Goal: Transaction & Acquisition: Purchase product/service

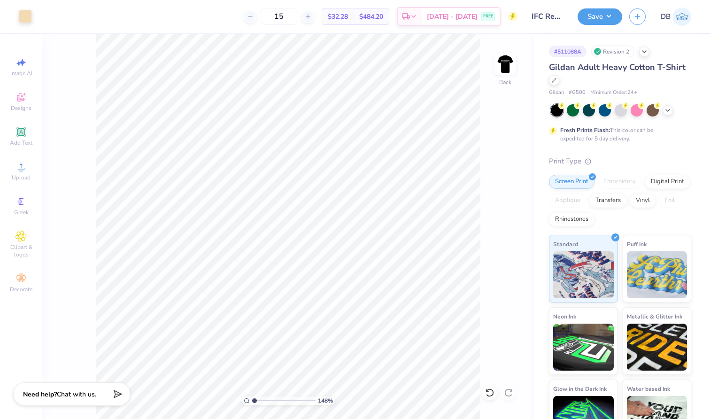
drag, startPoint x: 264, startPoint y: 398, endPoint x: 240, endPoint y: 398, distance: 24.4
type input "1"
click at [240, 398] on div "148 %" at bounding box center [288, 226] width 385 height 385
click at [505, 69] on img at bounding box center [506, 64] width 38 height 38
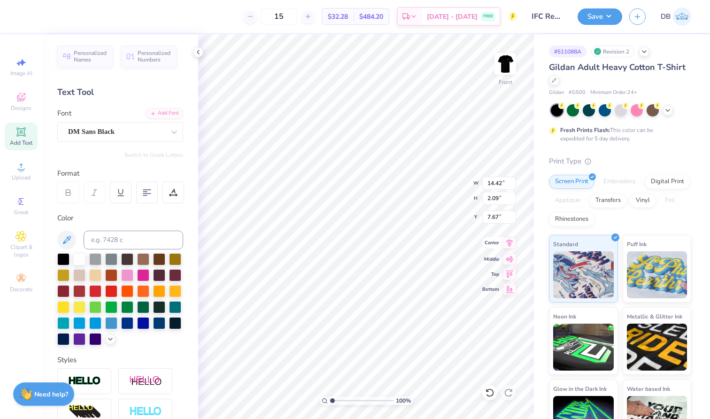
click at [506, 241] on icon at bounding box center [509, 242] width 13 height 11
type input "6.98"
type input "0.71"
type input "10.45"
click at [511, 243] on icon at bounding box center [509, 242] width 13 height 11
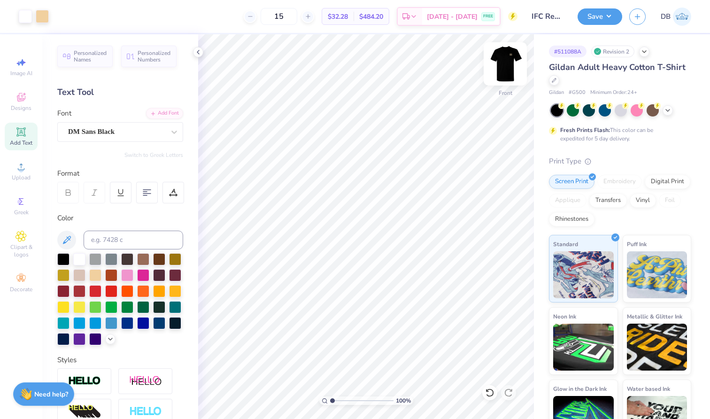
click at [504, 64] on img at bounding box center [506, 64] width 38 height 38
click at [504, 64] on img at bounding box center [505, 63] width 19 height 19
click at [496, 63] on img at bounding box center [506, 64] width 38 height 38
click at [516, 50] on img at bounding box center [506, 64] width 38 height 38
type input "6.98"
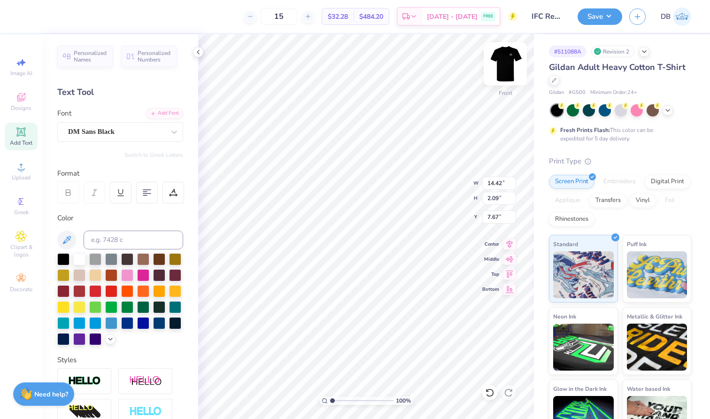
type input "0.71"
type input "10.45"
type input "14.42"
type input "2.09"
type input "6.47"
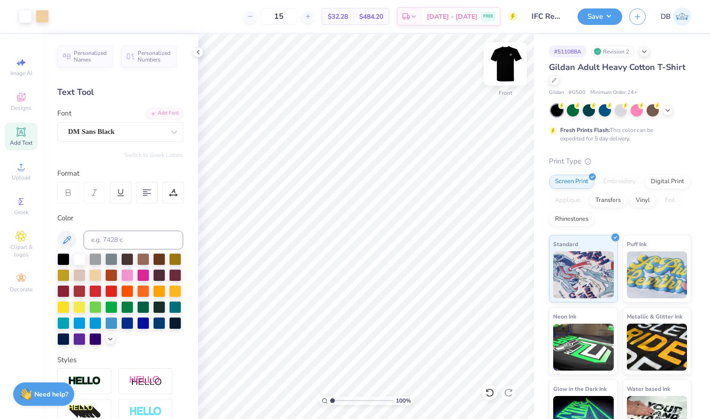
click at [513, 69] on img at bounding box center [506, 64] width 38 height 38
click at [648, 145] on div "Gildan Adult Heavy Cotton T-Shirt Gildan # G500 Minimum Order: 24 + Fresh Print…" at bounding box center [620, 254] width 142 height 386
click at [627, 93] on span "Minimum Order: 24 +" at bounding box center [613, 93] width 47 height 8
click at [487, 21] on span "FREE" at bounding box center [488, 18] width 10 height 7
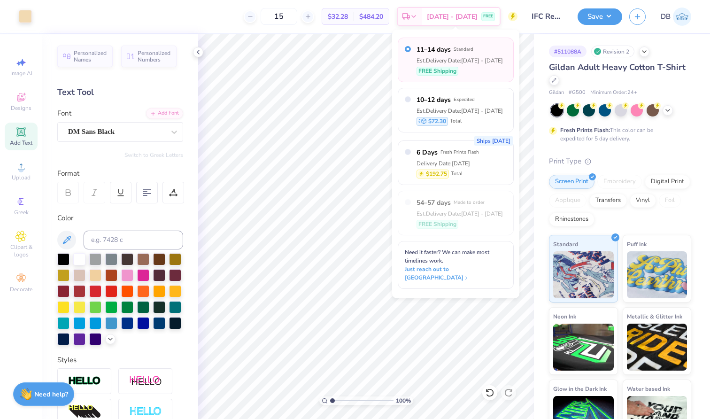
click at [559, 38] on div "# 511088A Revision 2 Gildan Adult Heavy Cotton T-Shirt Gildan # G500 Minimum Or…" at bounding box center [622, 240] width 176 height 413
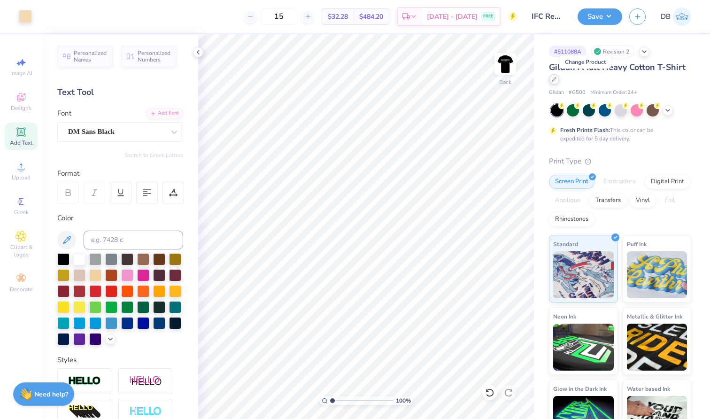
click at [559, 82] on div at bounding box center [554, 79] width 10 height 10
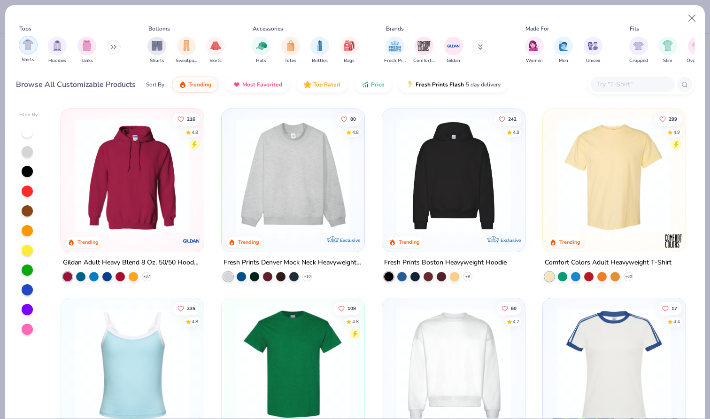
click at [27, 45] on img "filter for Shirts" at bounding box center [28, 44] width 11 height 11
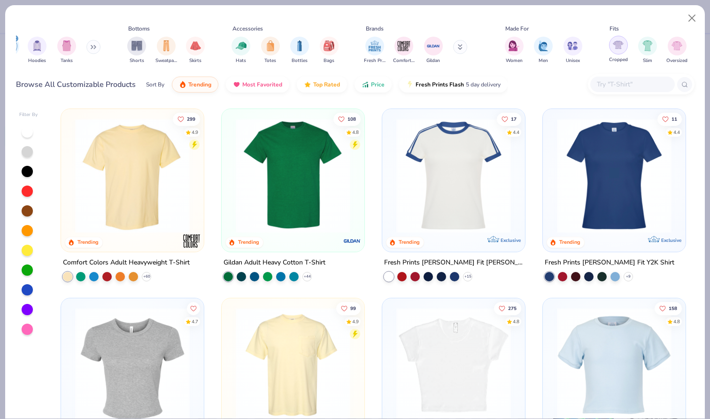
scroll to position [0, 23]
click at [681, 47] on div "filter for Oversized" at bounding box center [675, 45] width 19 height 19
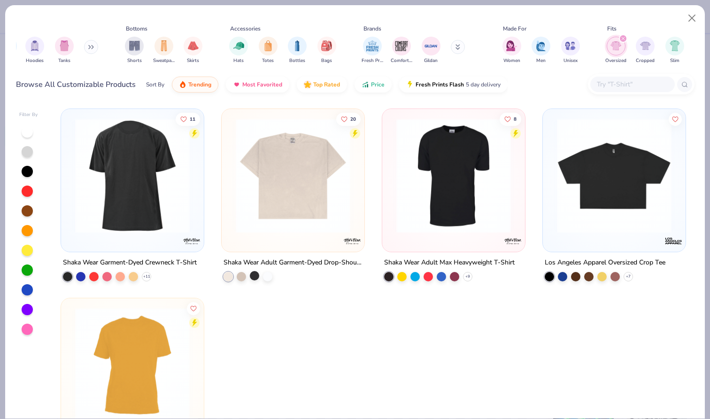
click at [251, 277] on div at bounding box center [254, 275] width 9 height 9
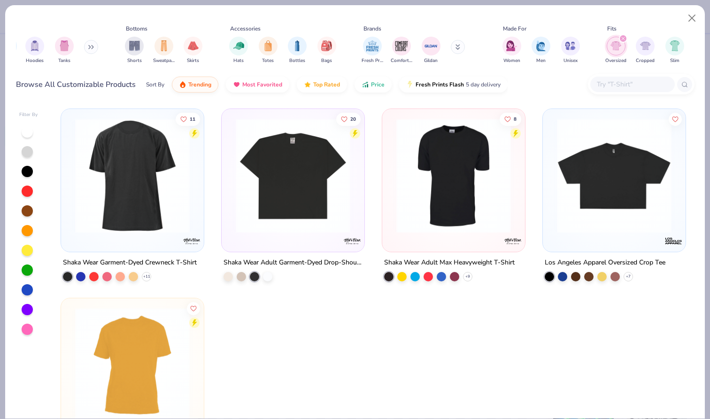
click at [294, 199] on img at bounding box center [293, 175] width 124 height 115
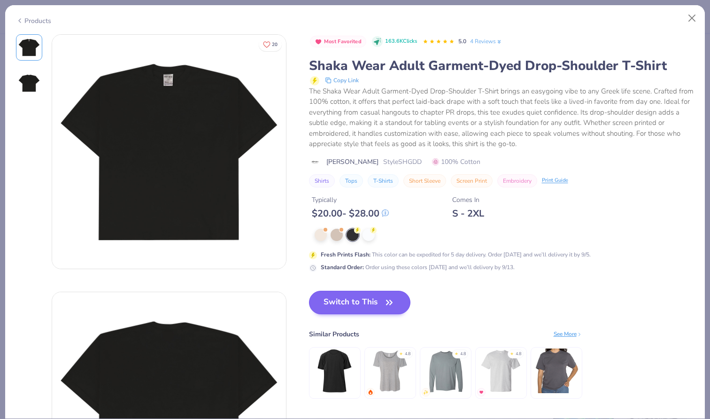
click at [369, 300] on button "Switch to This" at bounding box center [360, 302] width 102 height 23
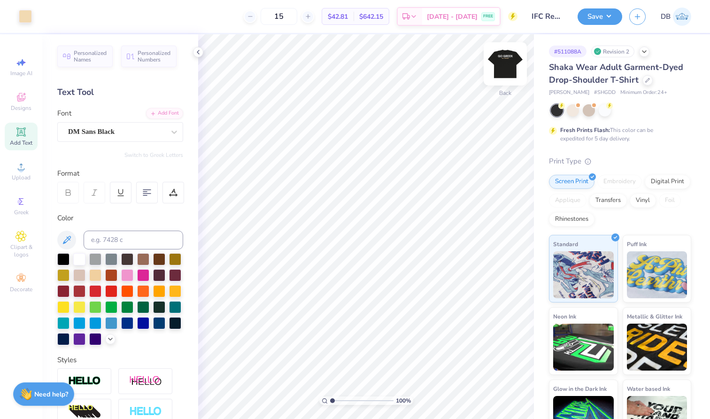
click at [508, 62] on img at bounding box center [506, 64] width 38 height 38
click at [505, 65] on img at bounding box center [506, 64] width 38 height 38
click at [648, 51] on icon at bounding box center [645, 51] width 8 height 8
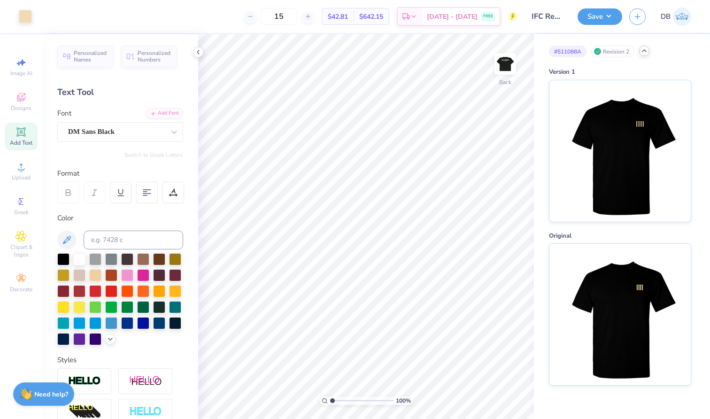
click at [648, 51] on icon at bounding box center [645, 51] width 8 height 8
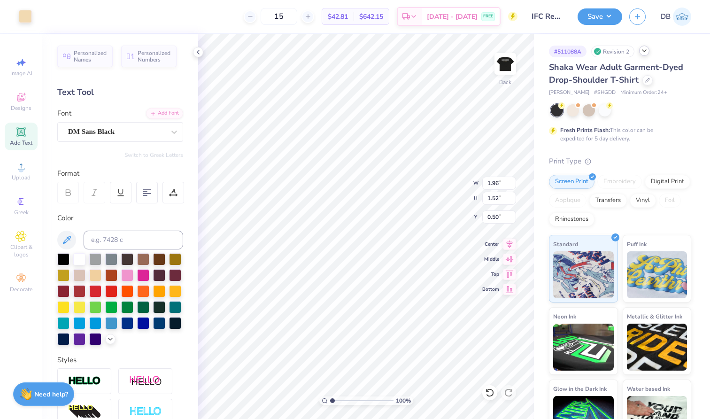
type input "3.26"
type input "2.53"
type input "1.97"
type input "3.00"
click at [510, 67] on img at bounding box center [506, 64] width 38 height 38
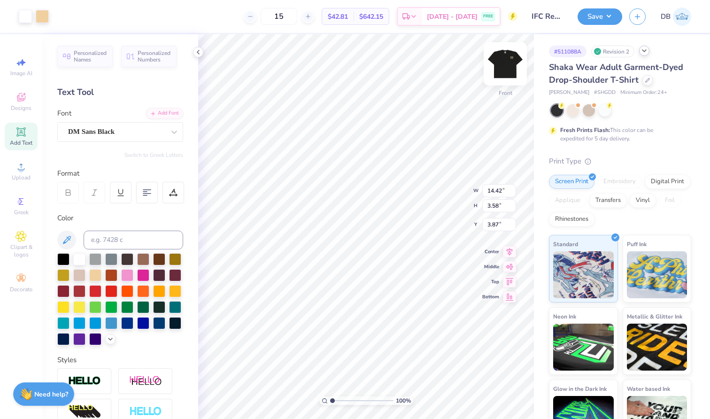
type input "5.39"
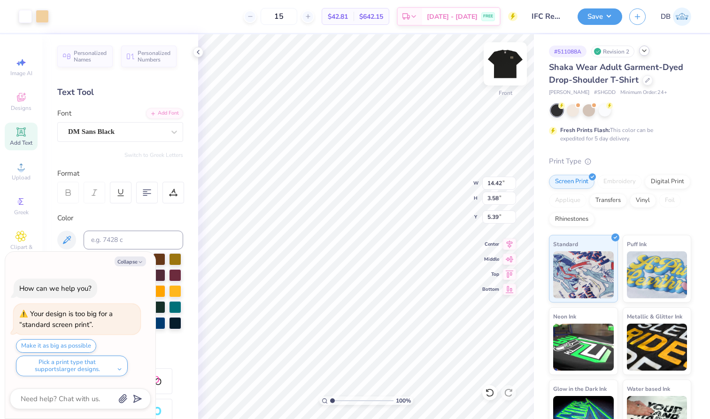
type textarea "x"
type input "14.86"
type input "3.69"
type input "5.28"
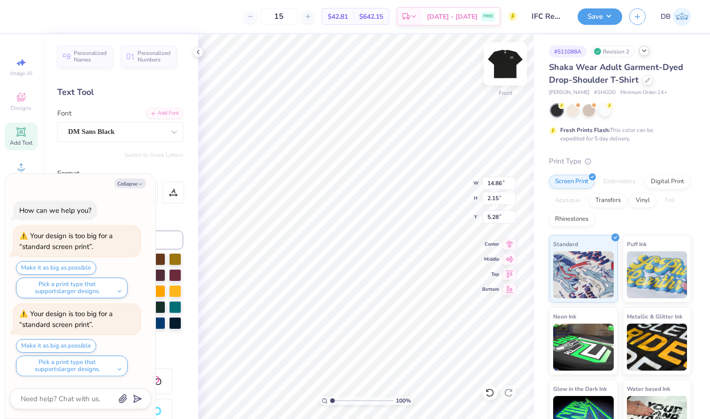
type textarea "x"
type input "5.42"
click at [78, 344] on button "Make it as big as possible" at bounding box center [56, 346] width 80 height 14
type textarea "x"
type input "15.00"
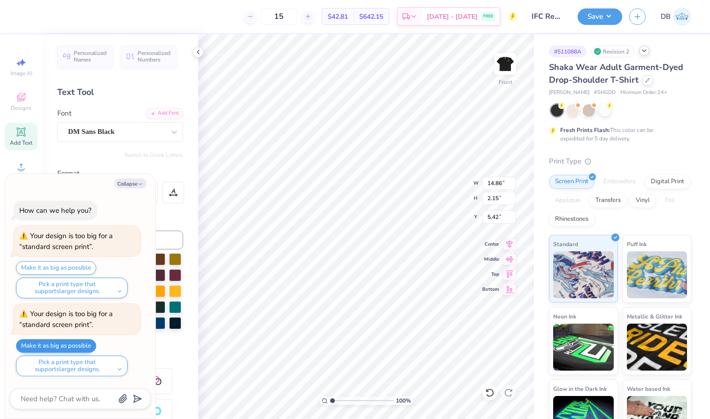
type input "2.17"
type input "5.26"
type textarea "x"
type input "7.20"
type input "0.73"
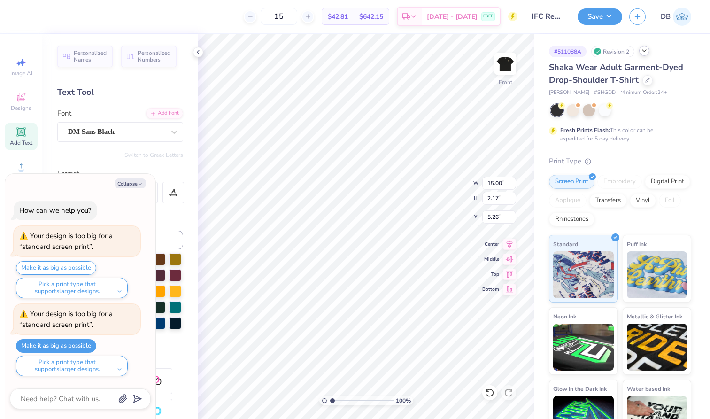
type input "8.25"
type textarea "x"
type input "15.00"
type input "2.17"
type input "5.26"
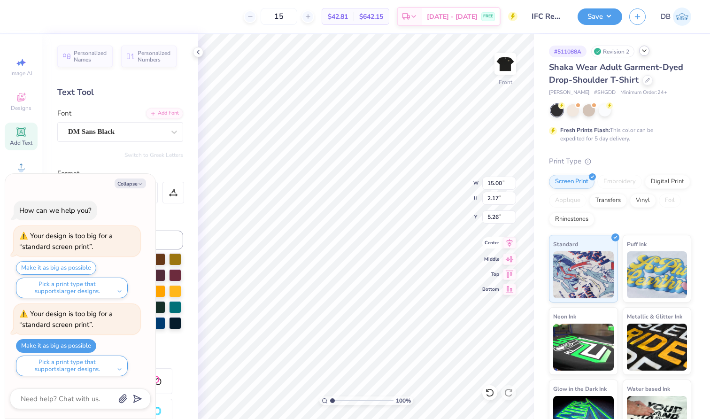
click at [497, 245] on span "Center" at bounding box center [490, 243] width 17 height 7
type textarea "x"
type input "7.20"
type input "0.73"
type input "8.25"
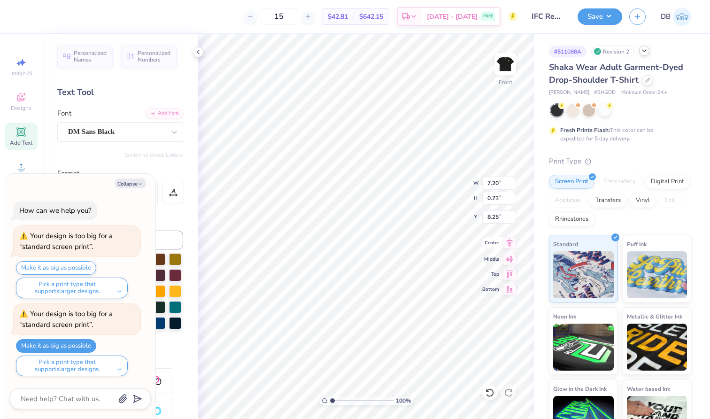
click at [493, 242] on span "Center" at bounding box center [490, 243] width 17 height 7
click at [505, 61] on img at bounding box center [506, 64] width 38 height 38
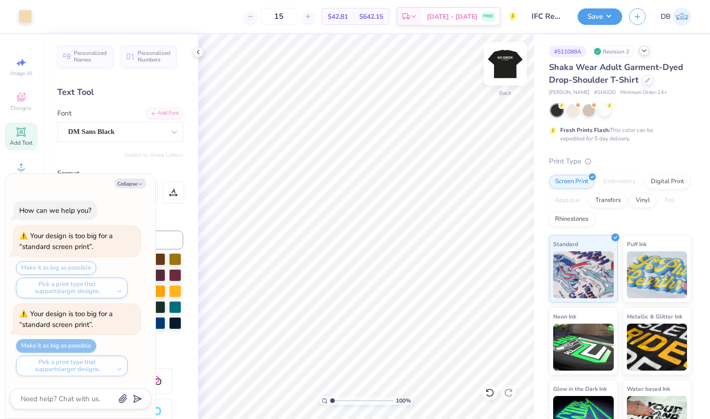
click at [508, 61] on img at bounding box center [506, 64] width 38 height 38
click at [504, 69] on img at bounding box center [506, 64] width 38 height 38
click at [644, 83] on div at bounding box center [648, 79] width 10 height 10
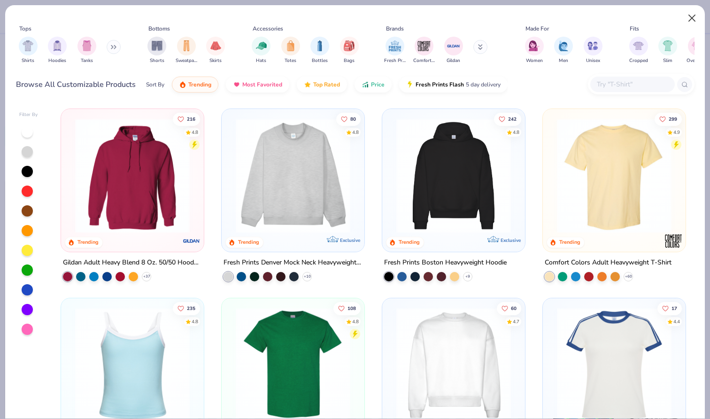
click at [688, 17] on button "Close" at bounding box center [692, 18] width 18 height 18
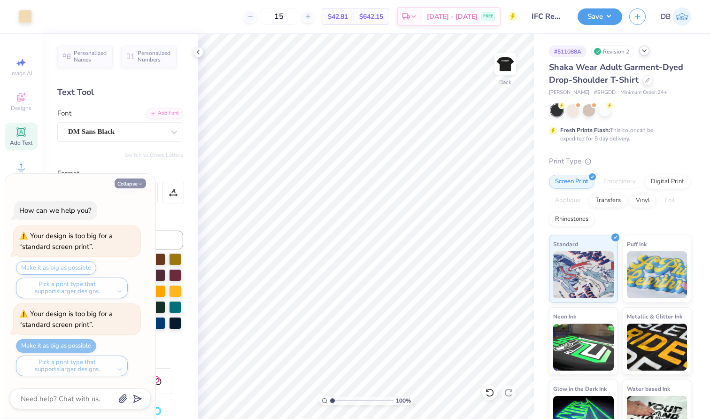
click at [131, 186] on button "Collapse" at bounding box center [130, 184] width 31 height 10
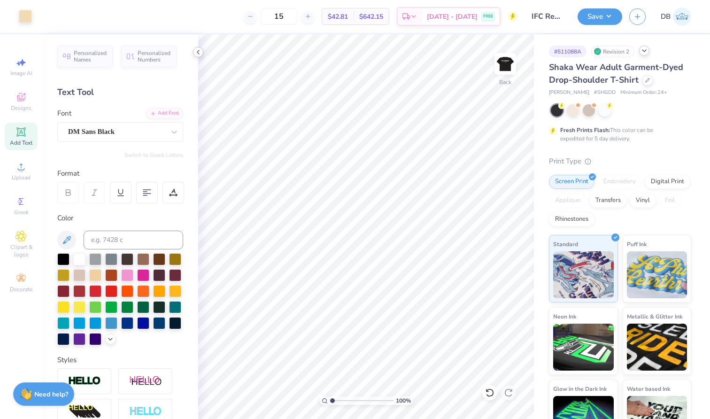
click at [200, 54] on icon at bounding box center [198, 52] width 8 height 8
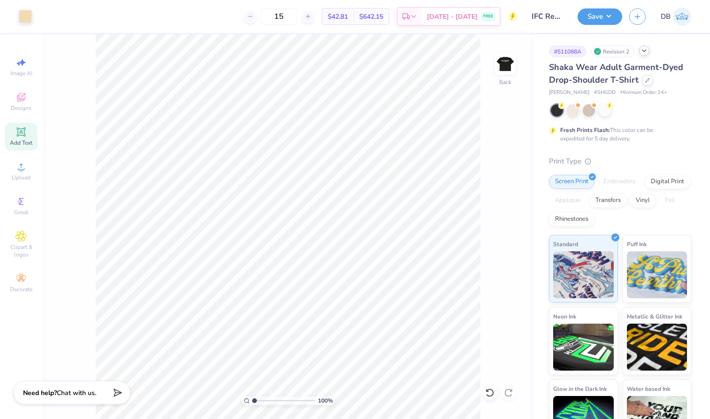
click at [63, 392] on span "Chat with us." at bounding box center [76, 392] width 39 height 9
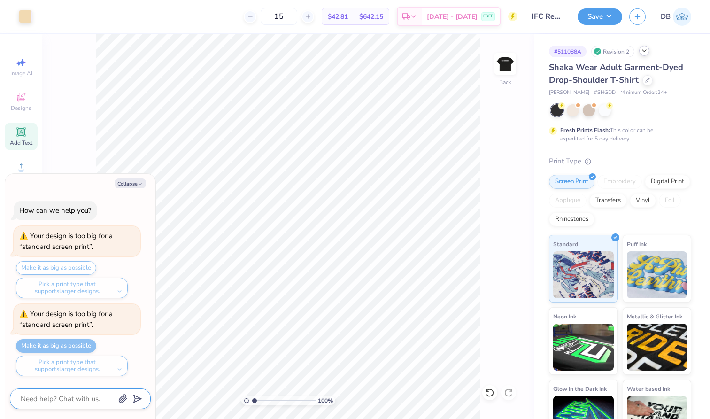
click at [64, 398] on textarea at bounding box center [67, 399] width 95 height 12
type textarea "x"
type textarea "w"
type textarea "x"
type textarea "wh"
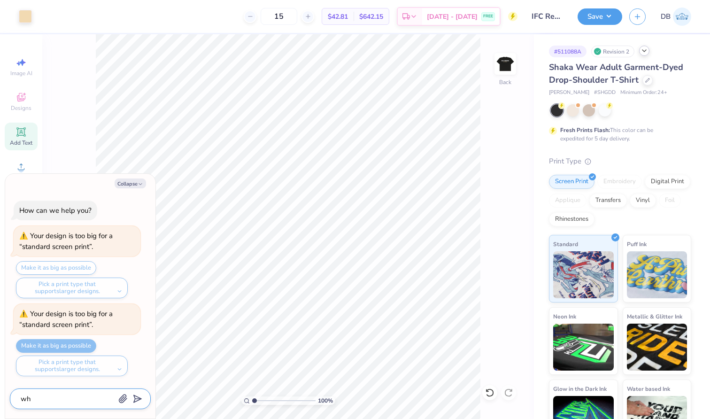
type textarea "x"
type textarea "wha"
type textarea "x"
type textarea "what"
type textarea "x"
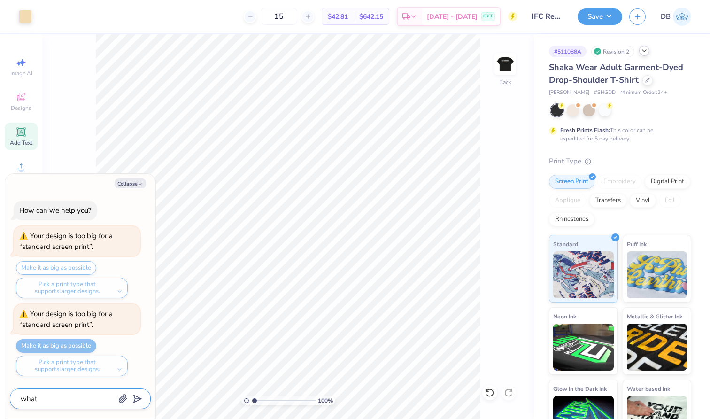
type textarea "what"
type textarea "x"
type textarea "what s"
type textarea "x"
type textarea "what sh"
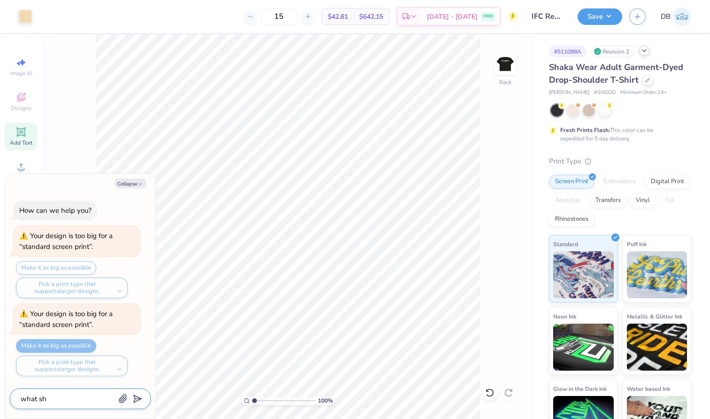
type textarea "x"
type textarea "what shi"
type textarea "x"
type textarea "what shir"
type textarea "x"
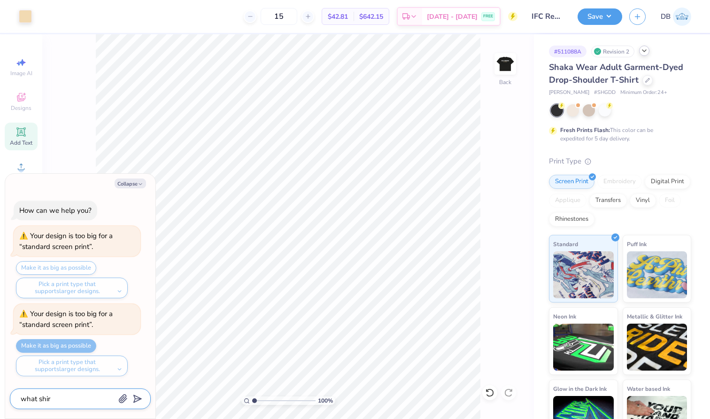
type textarea "what shirt"
type textarea "x"
type textarea "what shirts"
type textarea "x"
type textarea "what shirts"
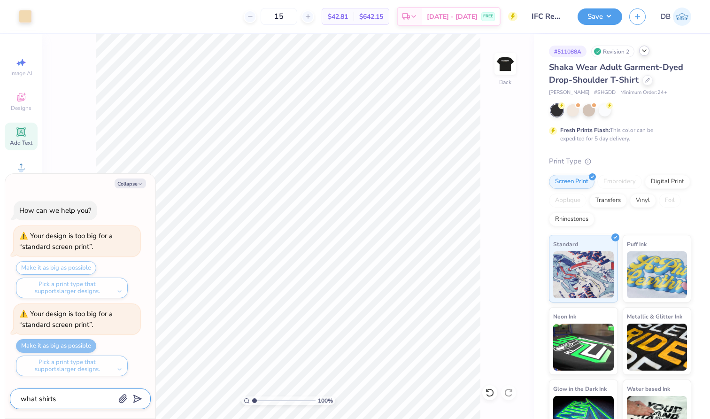
type textarea "x"
type textarea "what shirts h"
type textarea "x"
type textarea "what shirts ha"
type textarea "x"
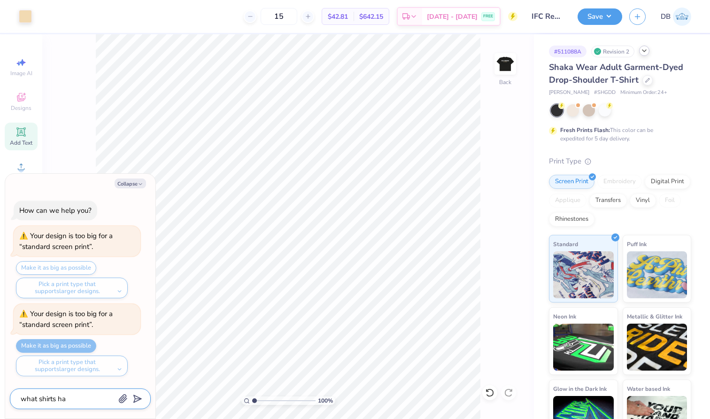
type textarea "what shirts hav"
type textarea "x"
type textarea "what shirts have"
type textarea "x"
type textarea "what shirts have"
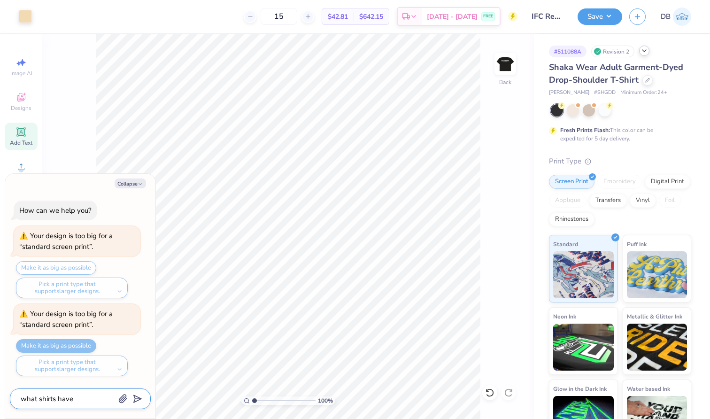
type textarea "x"
type textarea "what shirts have a"
type textarea "x"
type textarea "what shirts have a"
type textarea "x"
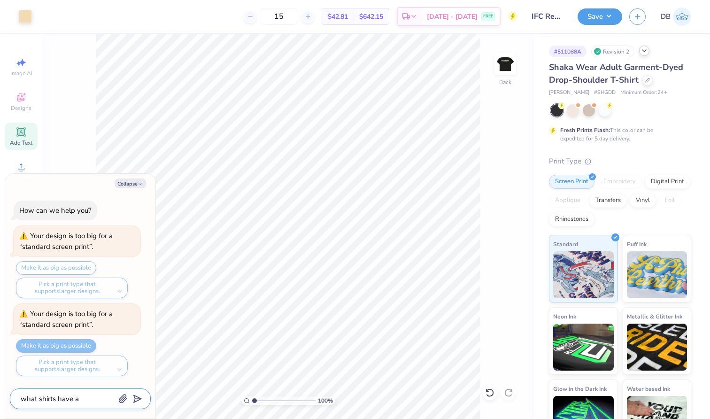
type textarea "what shirts have a m"
type textarea "x"
type textarea "what shirts have a mi"
type textarea "x"
type textarea "what shirts have a min"
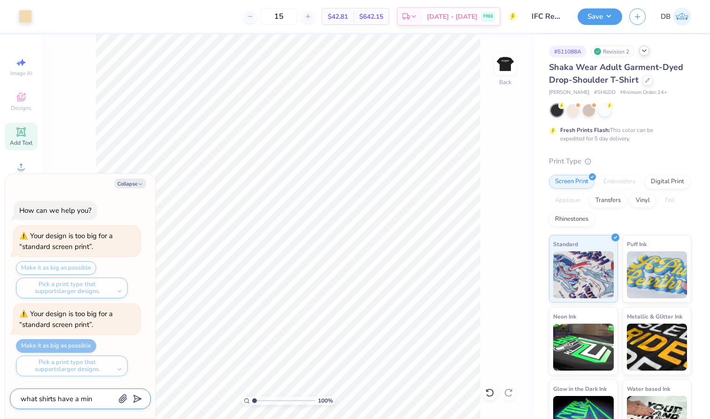
type textarea "x"
type textarea "what shirts have a mini"
type textarea "x"
type textarea "what shirts have a minim"
type textarea "x"
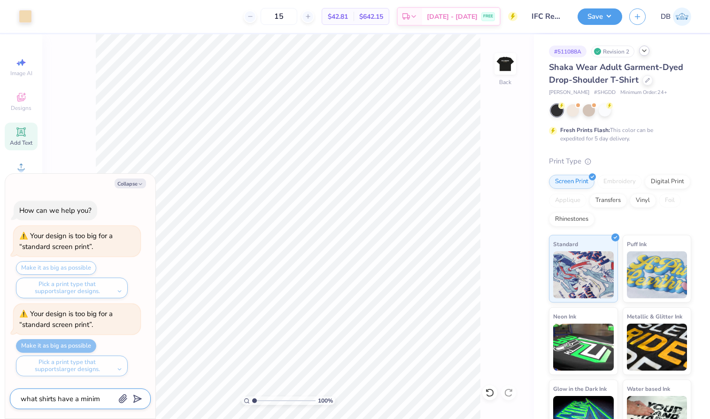
type textarea "what shirts have a minimu"
type textarea "x"
type textarea "what shirts have a minimum"
type textarea "x"
type textarea "what shirts have a minimum"
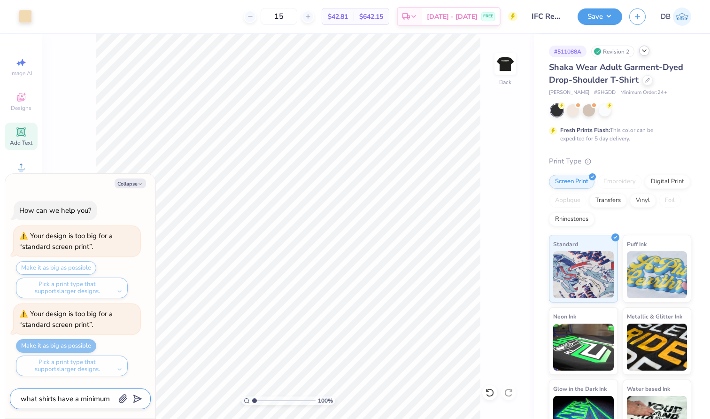
type textarea "x"
type textarea "what shirts have a minimum o"
type textarea "x"
type textarea "what shirts have a minimum of"
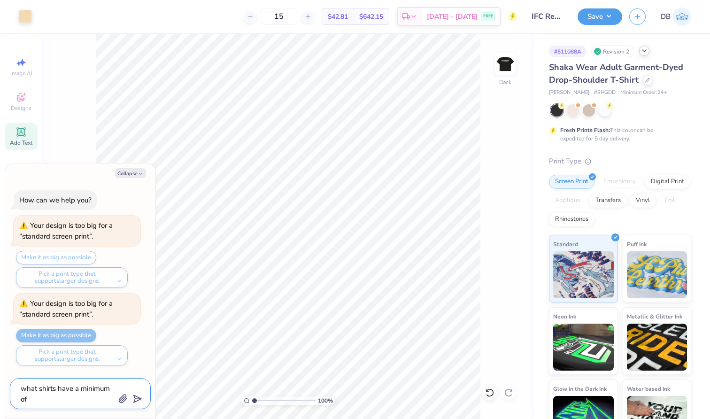
type textarea "x"
type textarea "what shirts have a minimum of"
type textarea "x"
type textarea "what shirts have a minimum of 1"
type textarea "x"
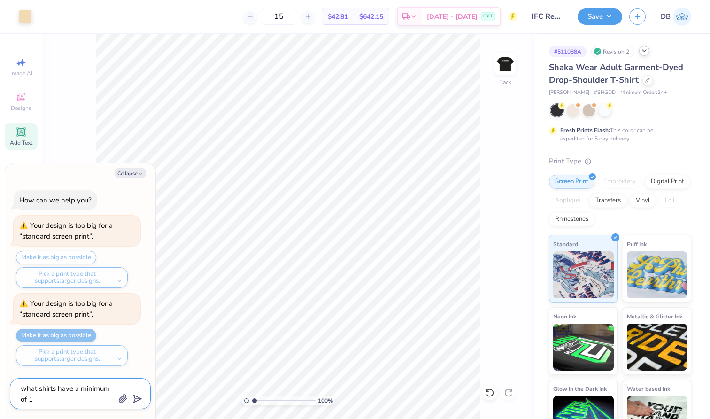
type textarea "what shirts have a minimum of 12"
type textarea "x"
type textarea "what shirts have a minimum of 12"
type textarea "x"
type textarea "what shirts have a minimum of 12 s"
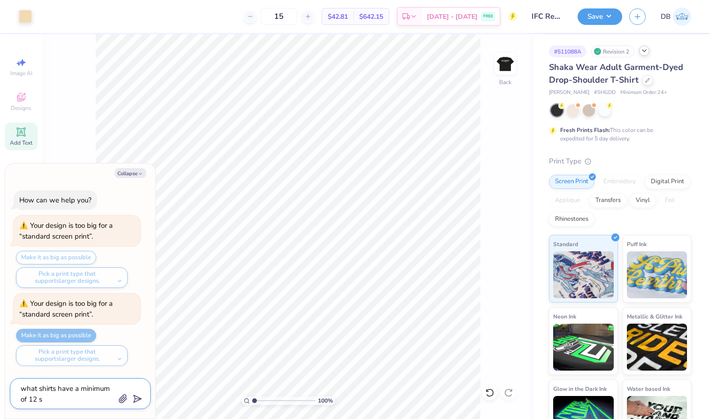
type textarea "x"
type textarea "what shirts have a minimum of 12 sh"
type textarea "x"
type textarea "what shirts have a minimum of 12 shi"
type textarea "x"
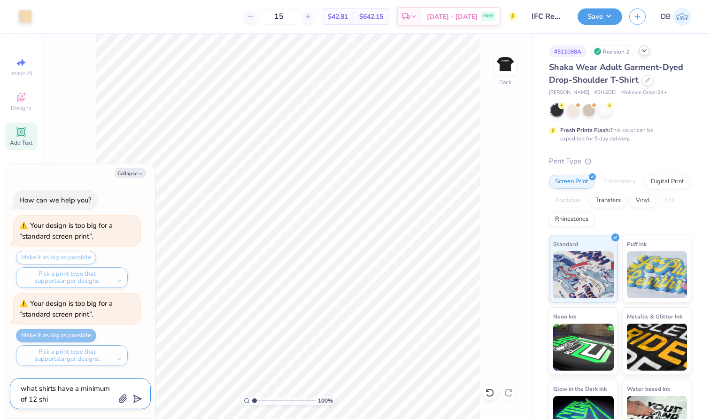
type textarea "what shirts have a minimum of 12 shir"
type textarea "x"
type textarea "what shirts have a minimum of 12 shirt"
type textarea "x"
type textarea "what shirts have a minimum of 12 shirts"
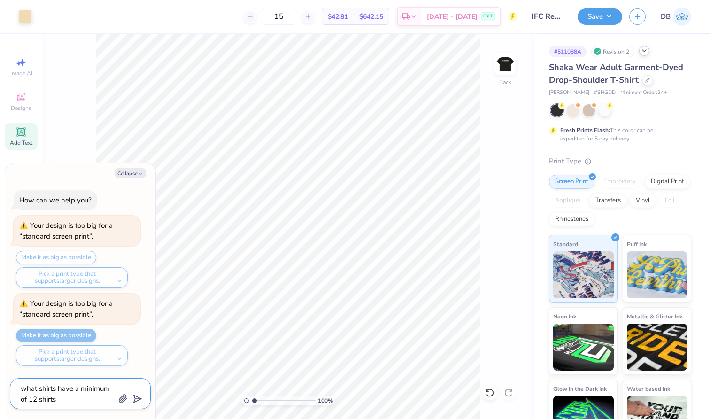
type textarea "x"
type textarea "what shirts have a minimum of 12 shirts"
type textarea "x"
type textarea "what shirts have a minimum of 12 shirts"
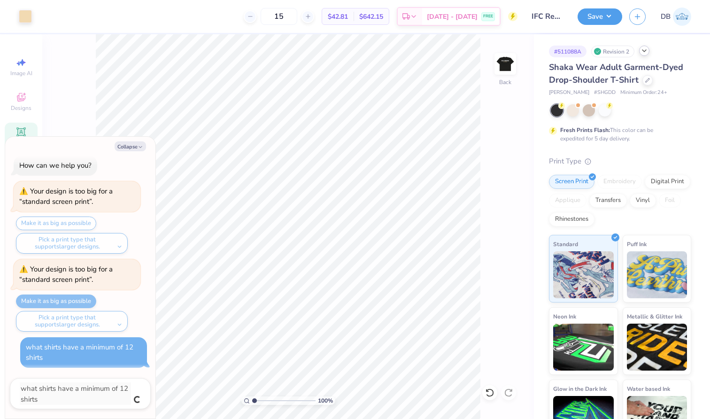
type textarea "x"
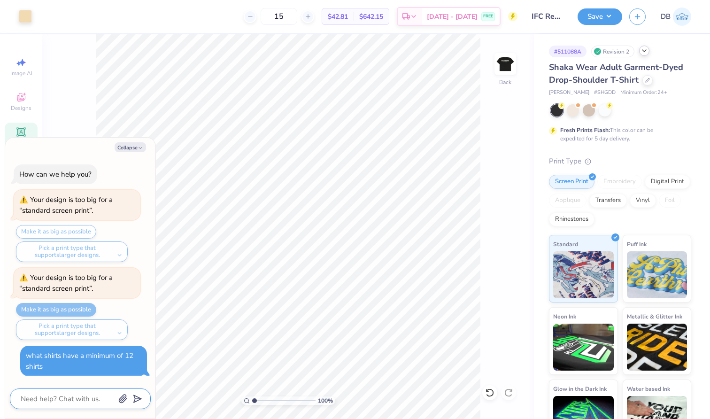
click at [58, 401] on textarea at bounding box center [67, 399] width 95 height 12
click at [121, 150] on button "Collapse" at bounding box center [130, 147] width 31 height 10
type textarea "x"
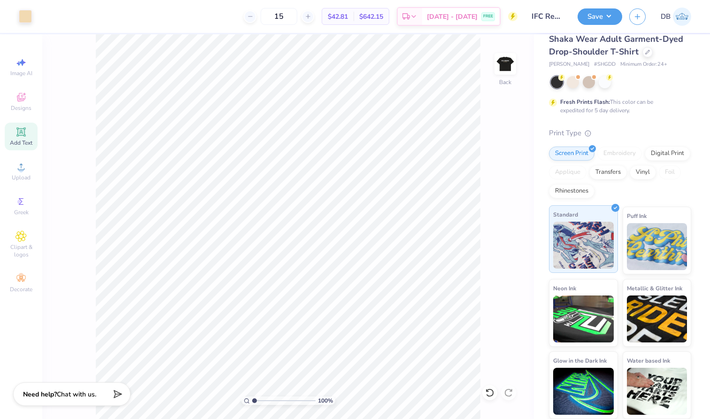
scroll to position [28, 0]
click at [649, 54] on div at bounding box center [648, 52] width 10 height 10
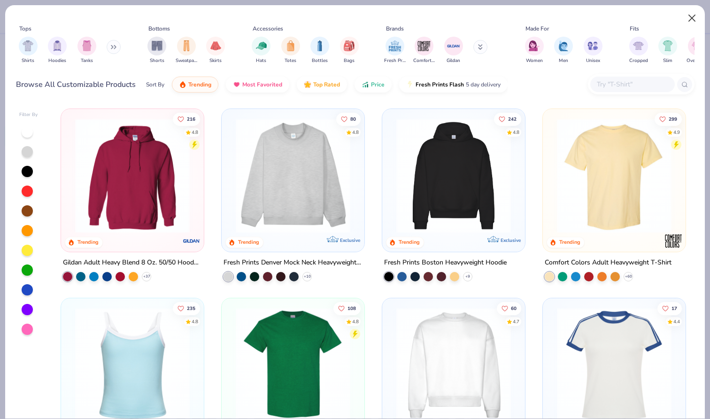
click at [691, 20] on button "Close" at bounding box center [692, 18] width 18 height 18
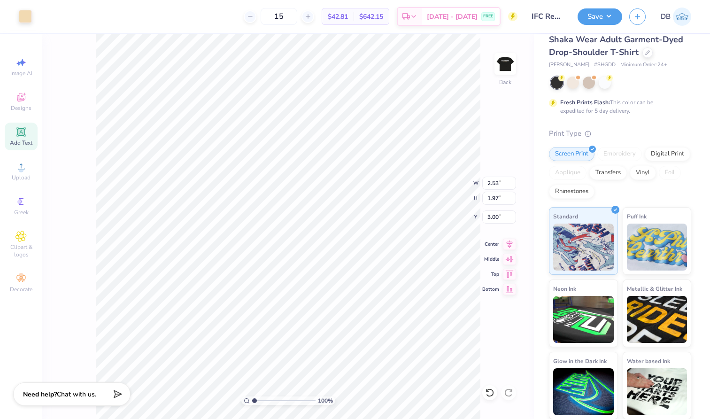
click at [665, 81] on div at bounding box center [621, 83] width 140 height 12
click at [634, 78] on div at bounding box center [621, 83] width 140 height 12
click at [685, 22] on img at bounding box center [682, 17] width 18 height 18
click at [651, 59] on div "Shaka Wear Adult Garment-Dyed Drop-Shoulder T-Shirt Shaka Wear # SHGDD Minimum …" at bounding box center [620, 51] width 142 height 36
click at [649, 51] on div "☝️ Save before you leave." at bounding box center [600, 44] width 99 height 32
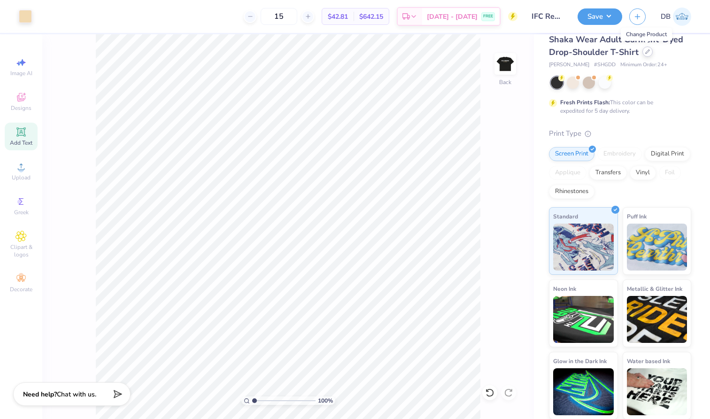
click at [648, 54] on div at bounding box center [648, 52] width 10 height 10
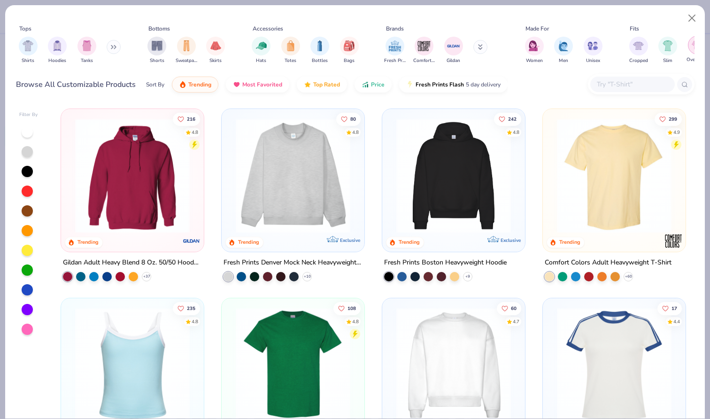
click at [691, 43] on div "filter for Oversized" at bounding box center [697, 45] width 19 height 19
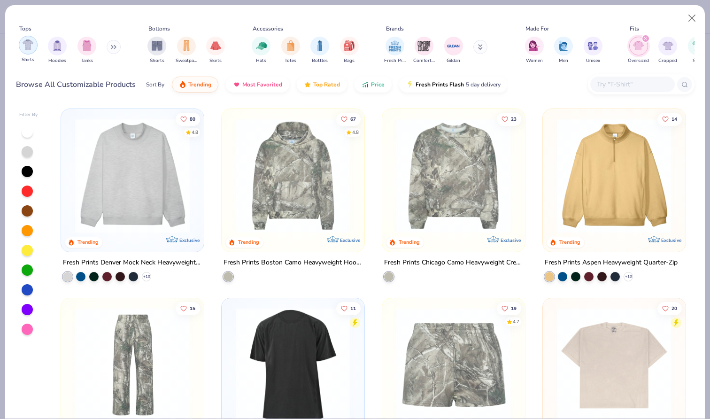
click at [33, 43] on img "filter for Shirts" at bounding box center [28, 44] width 11 height 11
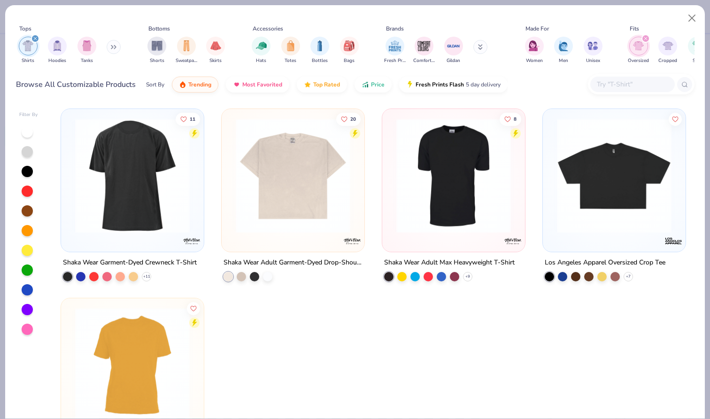
click at [166, 187] on div at bounding box center [256, 175] width 372 height 115
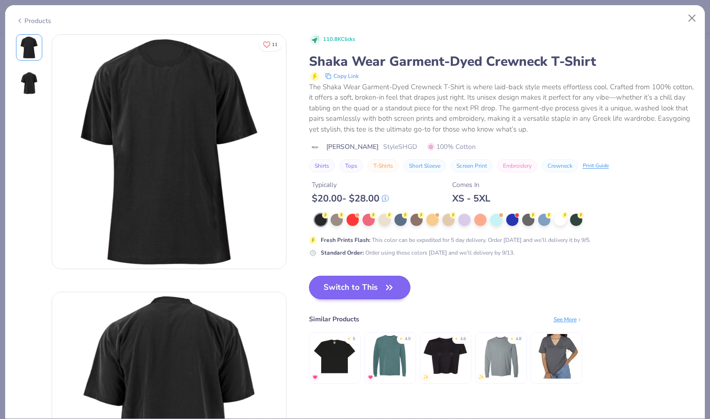
click at [349, 280] on button "Switch to This" at bounding box center [360, 287] width 102 height 23
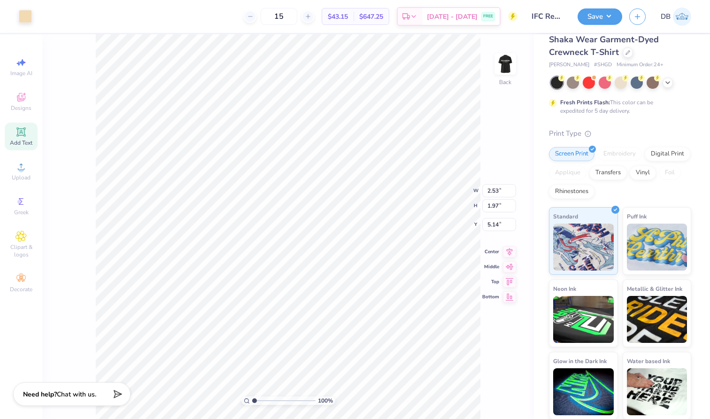
type input "3.00"
click at [500, 65] on img at bounding box center [506, 64] width 38 height 38
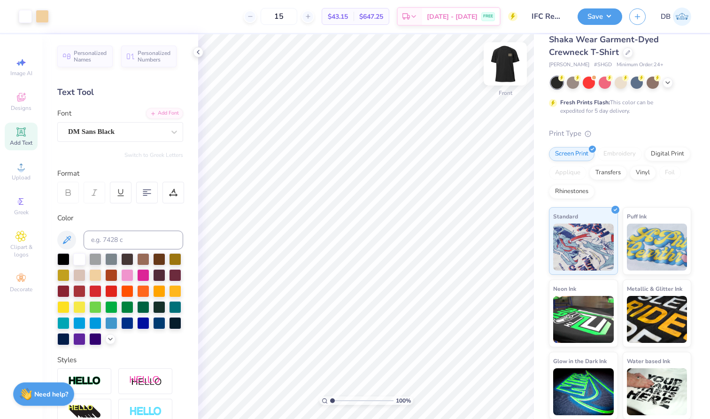
click at [500, 69] on img at bounding box center [506, 64] width 38 height 38
click at [628, 53] on icon at bounding box center [628, 51] width 5 height 5
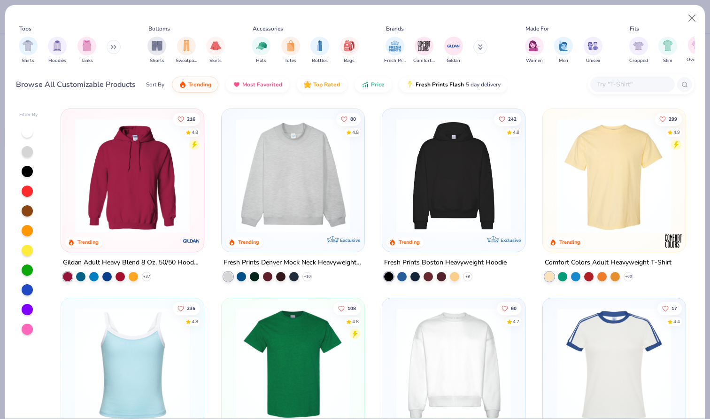
click at [691, 53] on div "Oversized" at bounding box center [697, 50] width 21 height 28
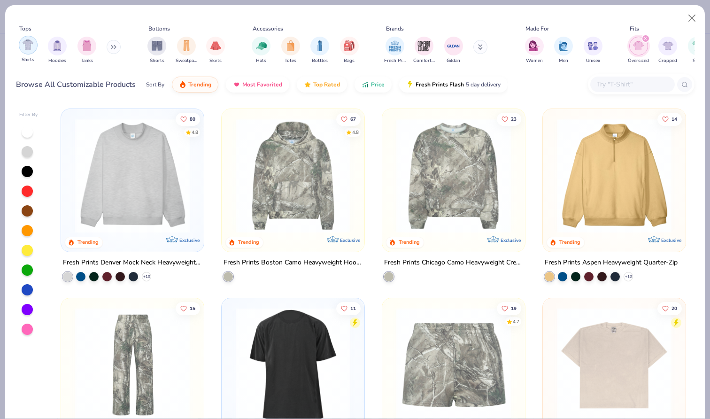
click at [30, 49] on img "filter for Shirts" at bounding box center [28, 44] width 11 height 11
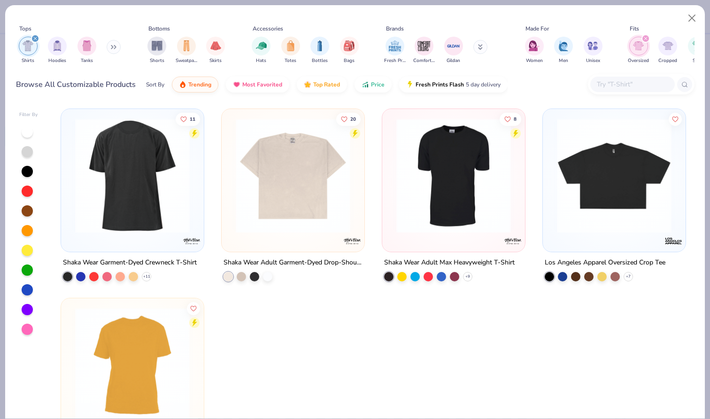
click at [311, 155] on img at bounding box center [293, 175] width 124 height 115
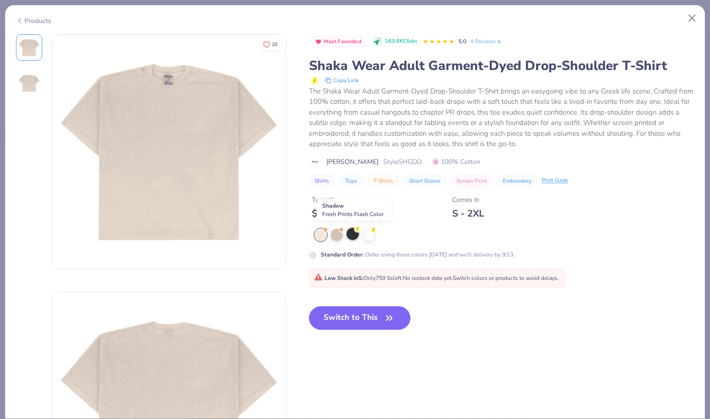
click at [356, 227] on circle at bounding box center [357, 229] width 7 height 7
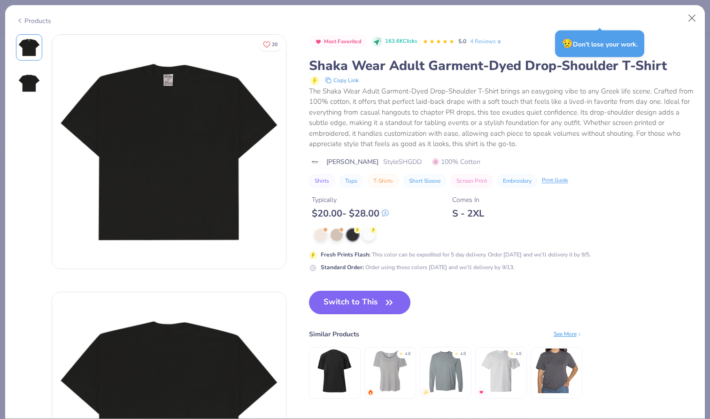
click at [357, 51] on div "Most Favorited 163.6K Clicks 5.0 4 Reviews Shaka Wear Adult Garment-Dyed Drop-S…" at bounding box center [502, 110] width 386 height 153
click at [327, 13] on div "Products" at bounding box center [355, 17] width 700 height 24
click at [366, 297] on button "Switch to This" at bounding box center [360, 302] width 102 height 23
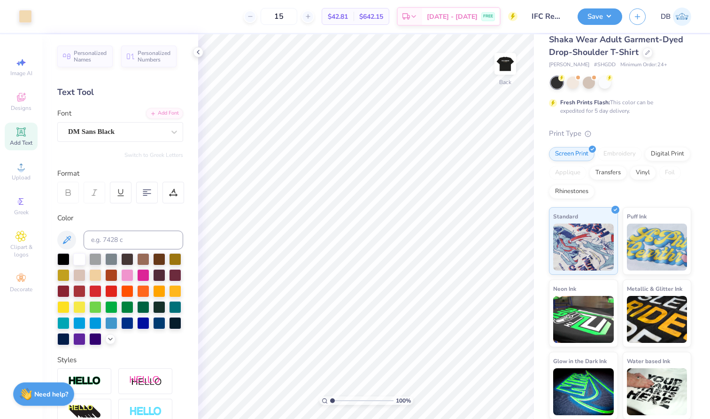
click at [642, 65] on span "Minimum Order: 24 +" at bounding box center [644, 65] width 47 height 8
click at [651, 65] on span "Minimum Order: 24 +" at bounding box center [644, 65] width 47 height 8
click at [469, 13] on span "[DATE] - [DATE]" at bounding box center [452, 18] width 51 height 10
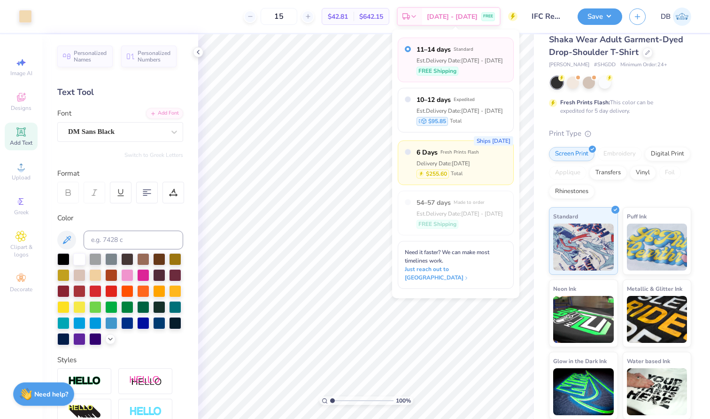
click at [449, 161] on div "Delivery Date: [DATE]" at bounding box center [448, 163] width 62 height 8
radio input "false"
radio input "true"
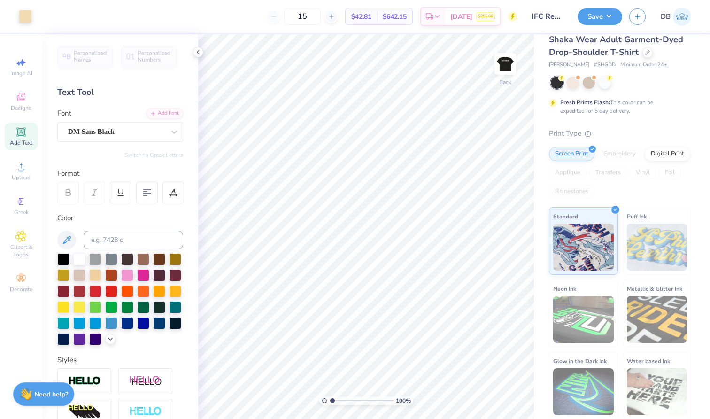
type input "24"
click at [461, 16] on span "[DATE]" at bounding box center [461, 18] width 22 height 10
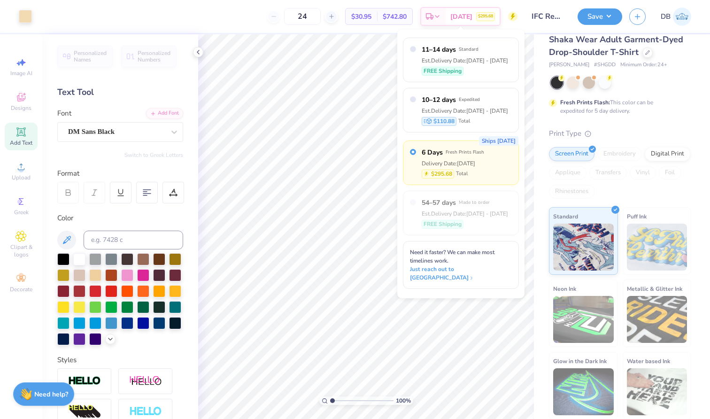
click at [489, 176] on div "Ships [DATE] 6 Days Fresh Prints Flash Delivery Date: [DATE] $295.68 Total" at bounding box center [461, 162] width 116 height 45
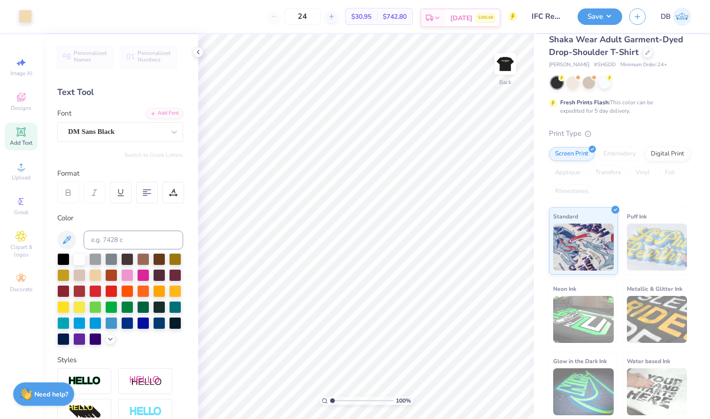
click at [478, 19] on span "$295.68" at bounding box center [485, 18] width 15 height 7
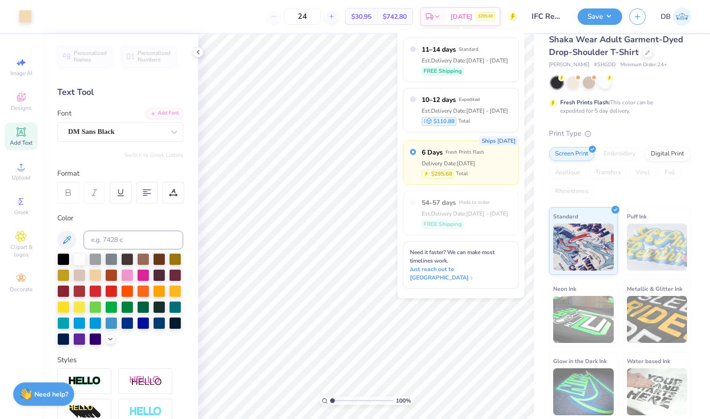
click at [460, 136] on div "11–14 days Standard Est. Delivery Date: [DATE] - [DATE] FREE Shipping 10–12 day…" at bounding box center [461, 163] width 116 height 251
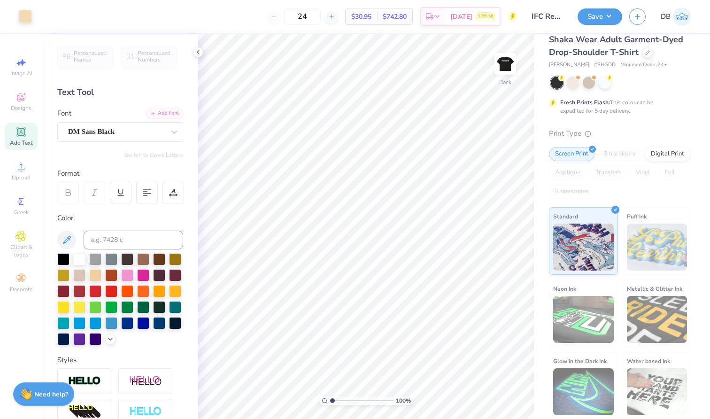
click at [228, 14] on div "24 $30.95 Per Item $742.80 Total Delivery [DATE] $295.68" at bounding box center [278, 16] width 479 height 33
click at [650, 52] on div at bounding box center [648, 52] width 10 height 10
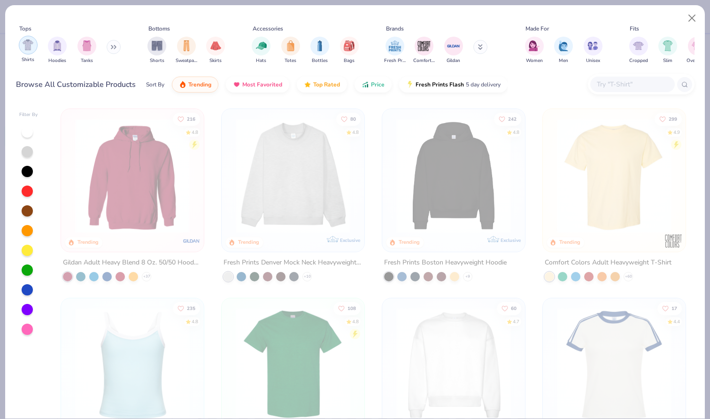
click at [21, 47] on div "filter for Shirts" at bounding box center [28, 45] width 19 height 19
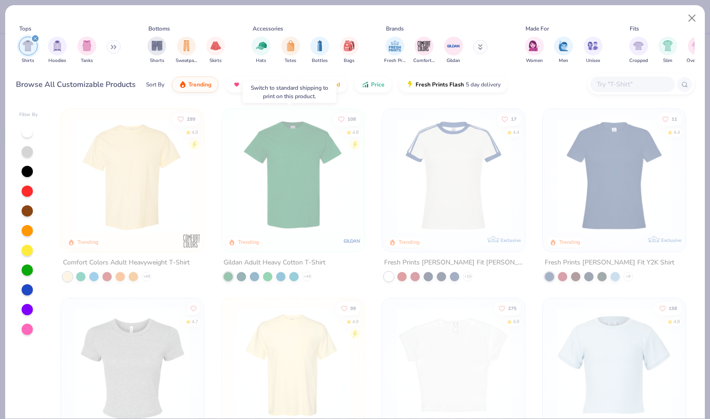
click at [279, 209] on img at bounding box center [293, 175] width 124 height 115
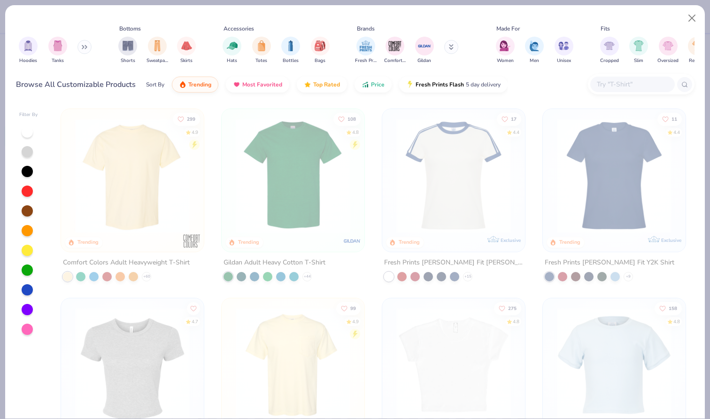
scroll to position [0, 36]
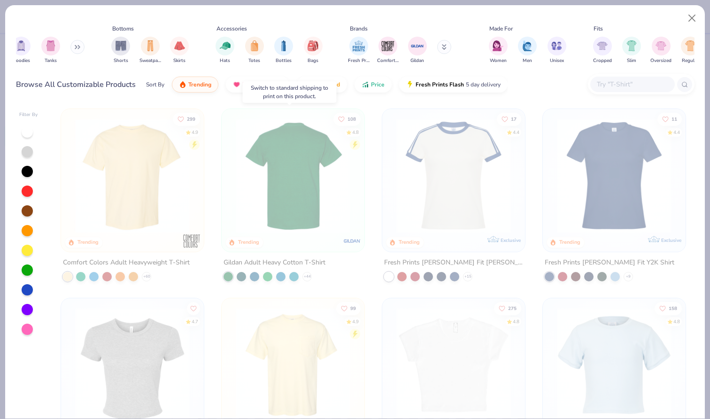
click at [287, 174] on img at bounding box center [293, 175] width 124 height 115
click at [231, 174] on img at bounding box center [169, 175] width 124 height 115
click at [287, 174] on img at bounding box center [293, 175] width 124 height 115
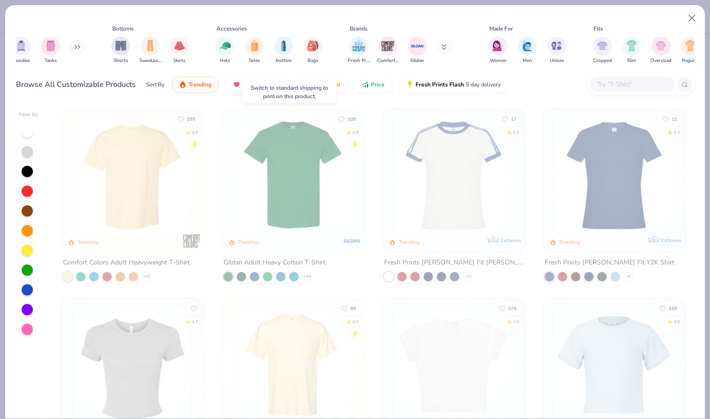
click at [287, 174] on img at bounding box center [293, 175] width 124 height 115
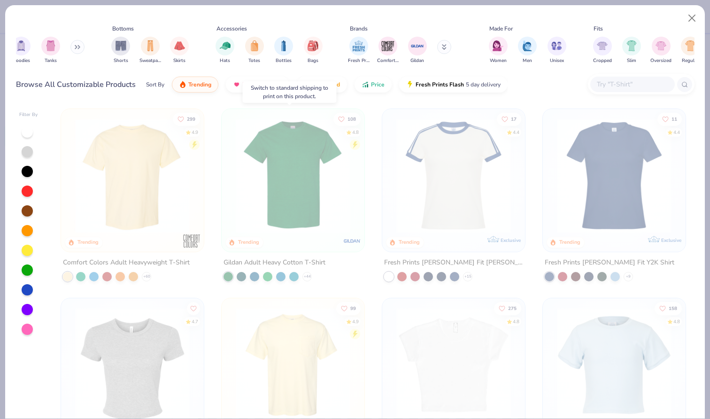
click at [287, 174] on img at bounding box center [293, 175] width 124 height 115
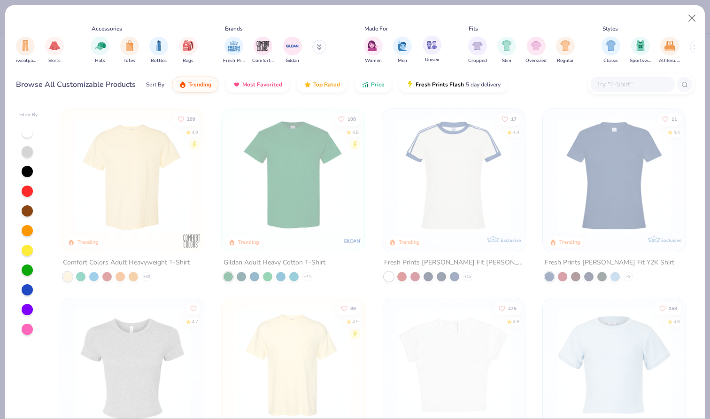
scroll to position [0, 229]
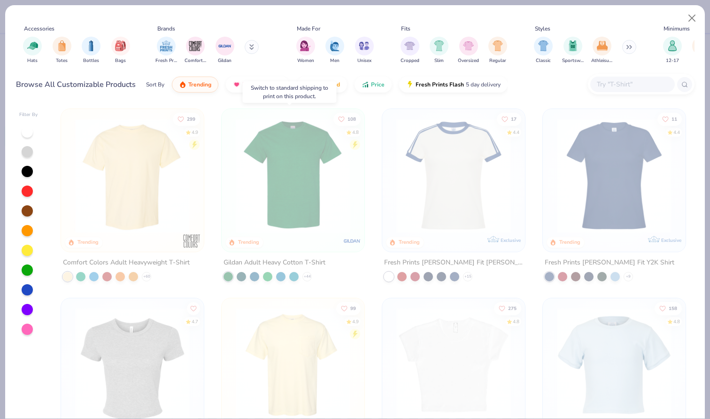
click at [357, 139] on icon at bounding box center [355, 144] width 10 height 10
click at [354, 140] on circle at bounding box center [355, 144] width 10 height 10
click at [446, 82] on span "Fresh Prints Flash" at bounding box center [440, 82] width 48 height 8
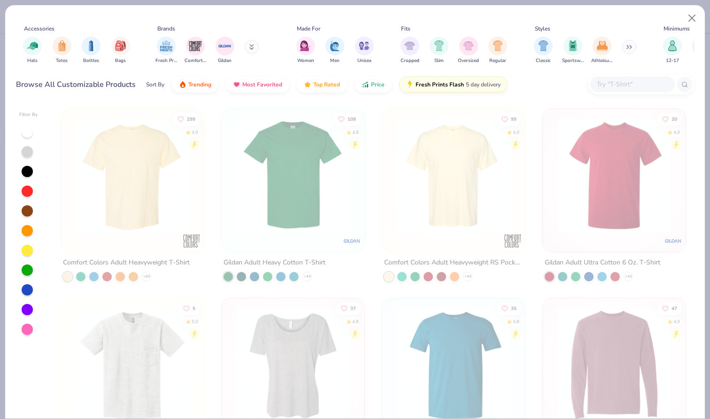
click at [309, 193] on img at bounding box center [293, 175] width 124 height 115
click at [350, 143] on circle at bounding box center [355, 144] width 10 height 10
click at [690, 23] on button "Close" at bounding box center [692, 18] width 18 height 18
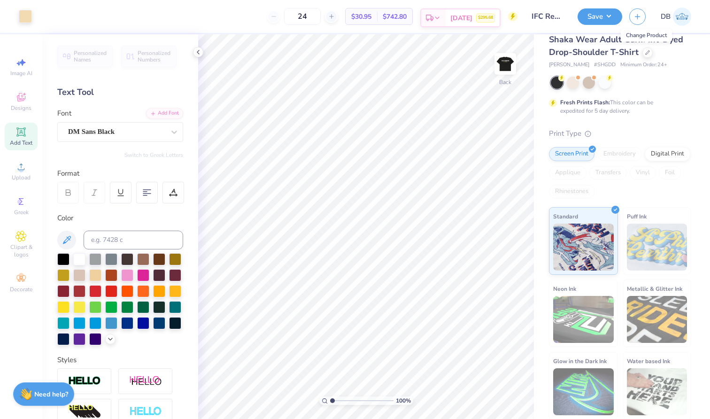
click at [488, 14] on div "$295.68" at bounding box center [485, 18] width 19 height 9
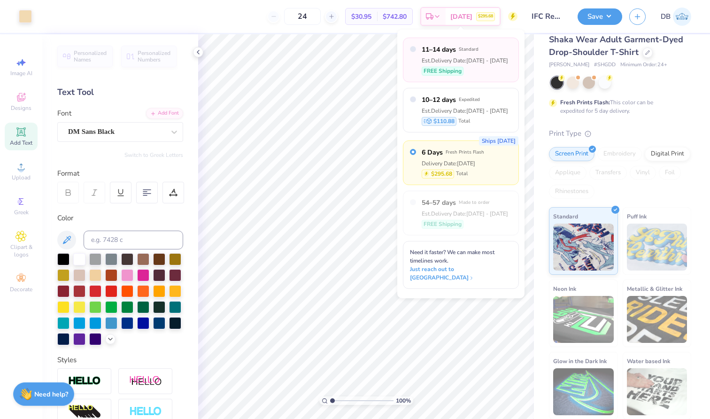
click at [478, 54] on label "11–14 days Standard" at bounding box center [465, 50] width 86 height 10
radio input "true"
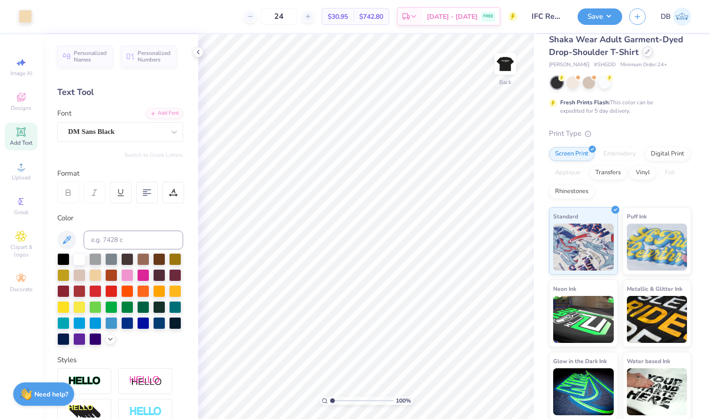
click at [649, 53] on icon at bounding box center [647, 51] width 5 height 5
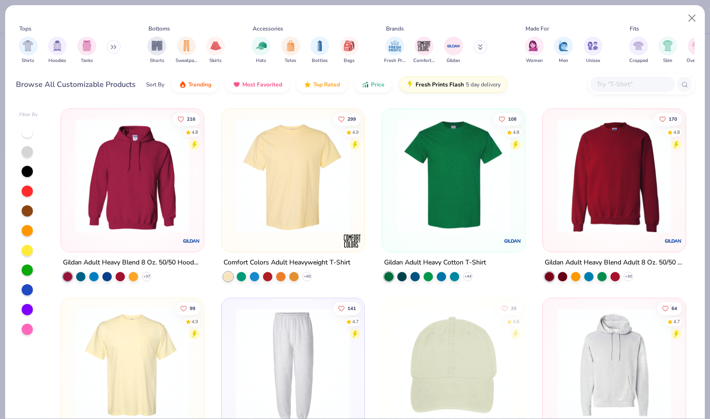
click at [435, 179] on img at bounding box center [454, 175] width 124 height 115
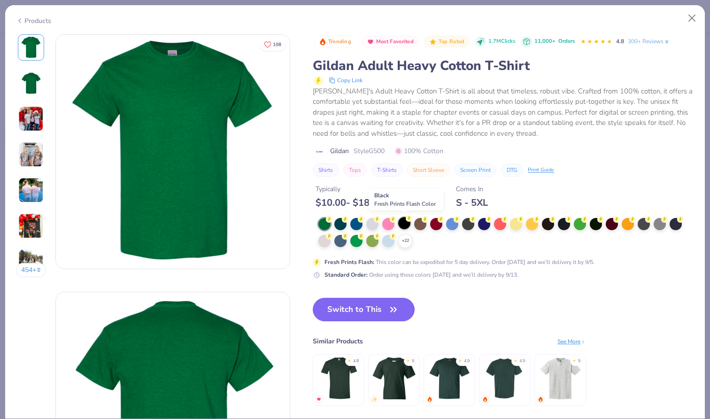
click at [405, 221] on div at bounding box center [404, 223] width 12 height 12
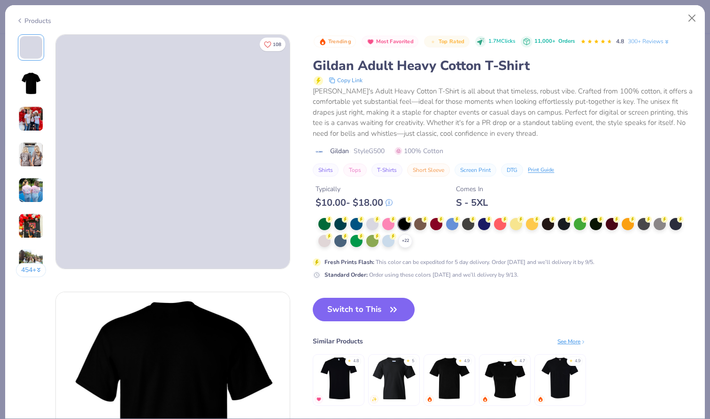
click at [363, 307] on button "Switch to This" at bounding box center [364, 309] width 102 height 23
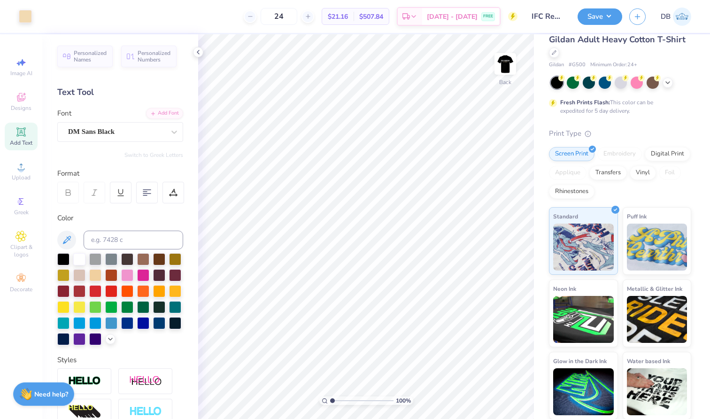
drag, startPoint x: 299, startPoint y: 15, endPoint x: 269, endPoint y: 15, distance: 29.6
click at [269, 15] on div "24" at bounding box center [279, 16] width 70 height 17
type input "15"
click at [548, 19] on input "IFC Recruitment" at bounding box center [548, 16] width 46 height 19
click at [479, 21] on div "[DATE] - [DATE] FREE" at bounding box center [461, 17] width 78 height 17
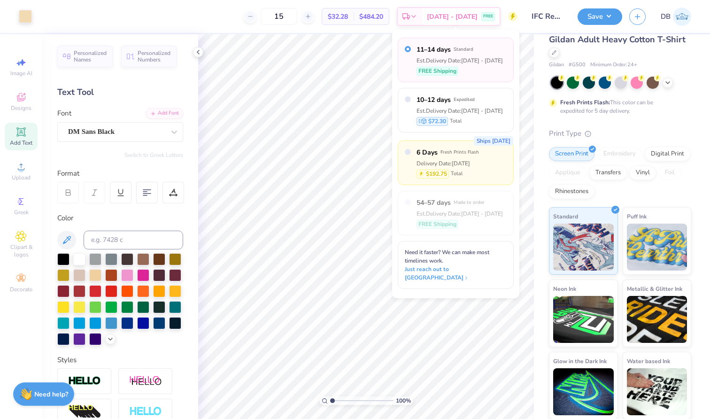
click at [459, 161] on div "Delivery Date: [DATE]" at bounding box center [448, 163] width 62 height 8
radio input "false"
radio input "true"
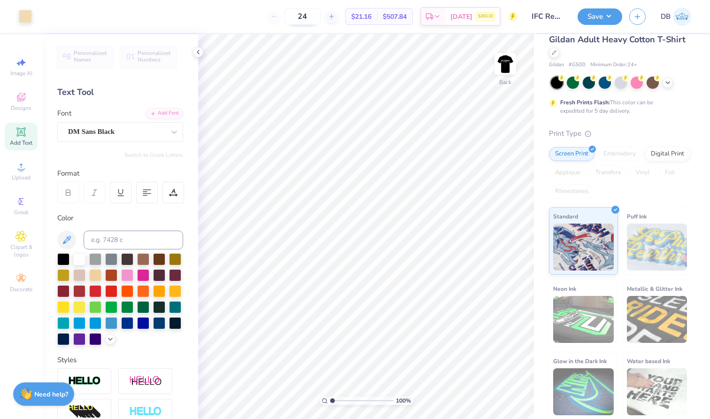
drag, startPoint x: 310, startPoint y: 21, endPoint x: 287, endPoint y: 21, distance: 23.5
click at [287, 21] on input "24" at bounding box center [302, 16] width 37 height 17
click at [309, 21] on input "24" at bounding box center [302, 16] width 37 height 17
click at [442, 32] on div "24 $21.16 Per Item $507.84 Total Delivery [DATE] $202.32" at bounding box center [278, 16] width 479 height 33
click at [503, 58] on img at bounding box center [506, 64] width 38 height 38
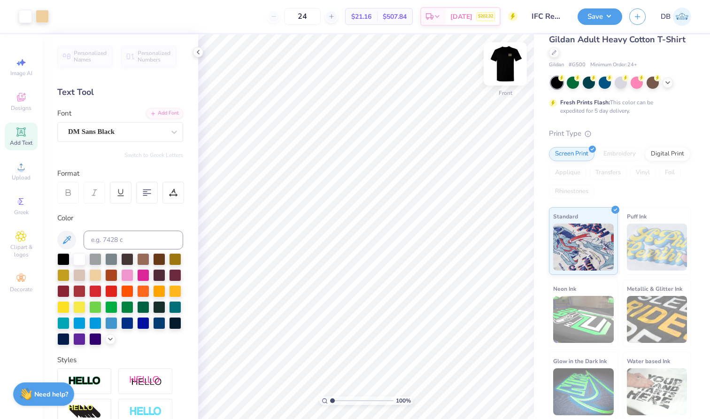
click at [506, 57] on img at bounding box center [506, 64] width 38 height 38
drag, startPoint x: 317, startPoint y: 17, endPoint x: 272, endPoint y: 18, distance: 44.2
click at [272, 18] on div "24" at bounding box center [302, 16] width 70 height 17
type input "24"
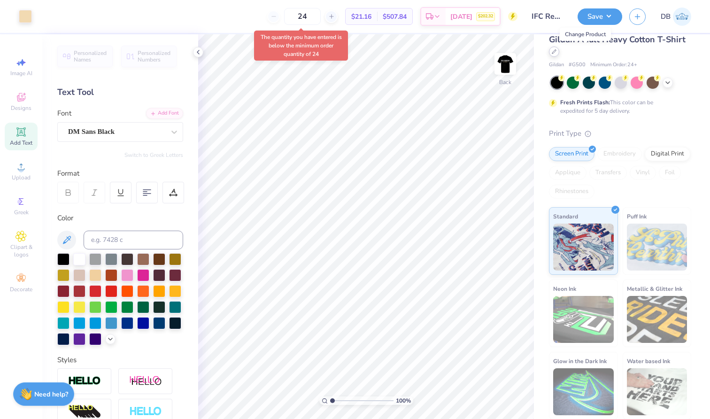
click at [559, 55] on div at bounding box center [554, 52] width 10 height 10
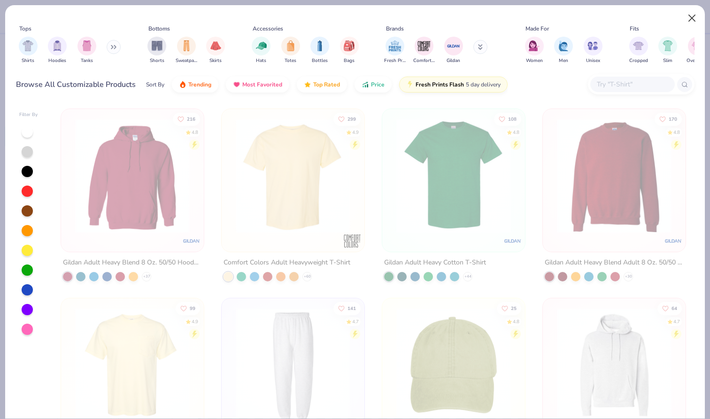
click at [696, 21] on button "Close" at bounding box center [692, 18] width 18 height 18
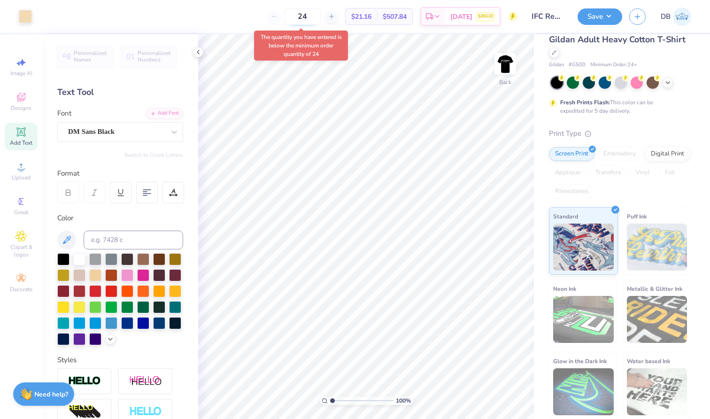
drag, startPoint x: 313, startPoint y: 19, endPoint x: 289, endPoint y: 19, distance: 24.4
click at [290, 19] on input "24" at bounding box center [302, 16] width 37 height 17
click at [317, 13] on input "24" at bounding box center [302, 16] width 37 height 17
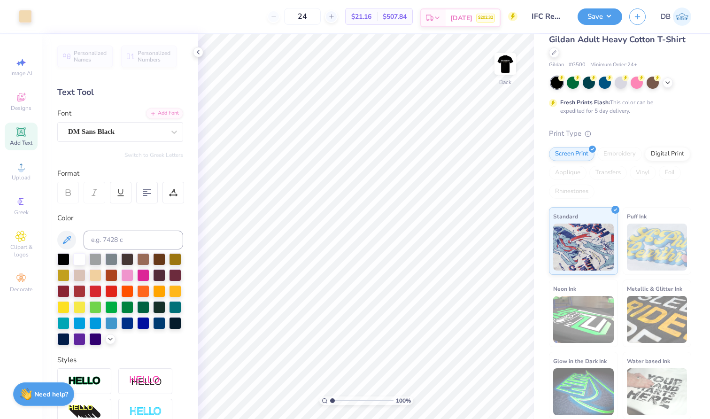
click at [462, 19] on span "[DATE]" at bounding box center [461, 18] width 22 height 10
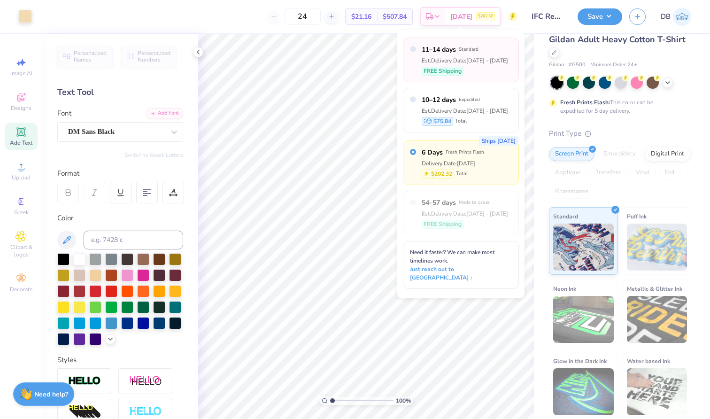
click at [449, 64] on div "11–14 days Standard Est. Delivery Date: [DATE] - [DATE] FREE Shipping" at bounding box center [465, 60] width 86 height 31
radio input "true"
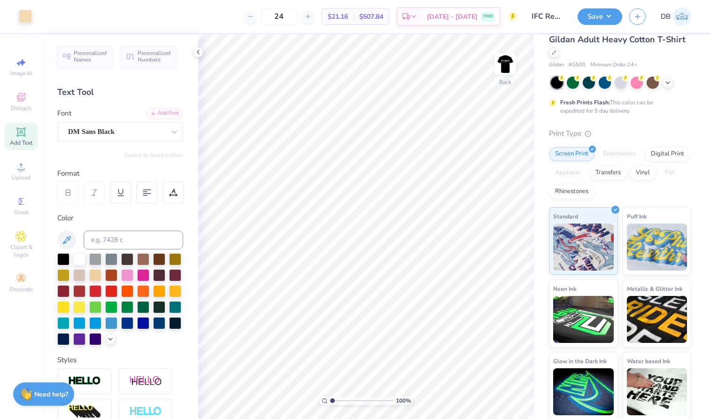
click at [591, 53] on div "Gildan Adult Heavy Cotton T-Shirt" at bounding box center [620, 45] width 142 height 25
click at [557, 53] on icon at bounding box center [554, 51] width 5 height 5
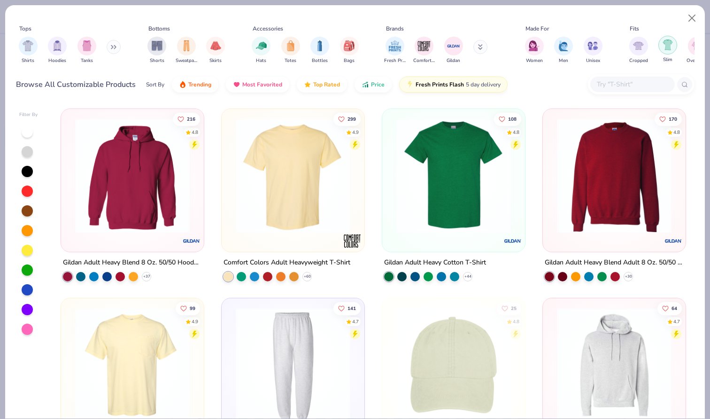
scroll to position [0, 18]
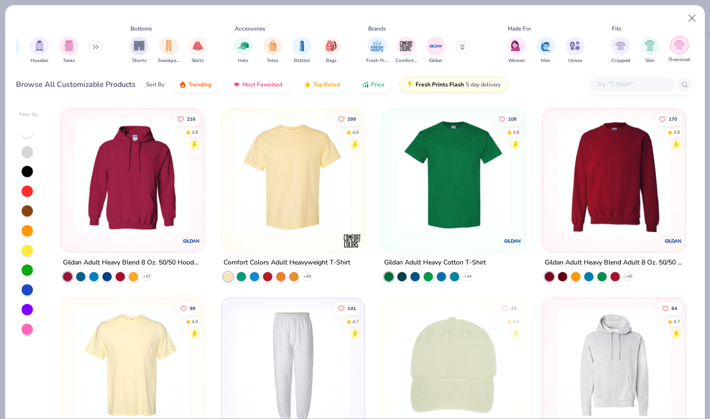
click at [683, 46] on img "filter for Oversized" at bounding box center [679, 44] width 11 height 11
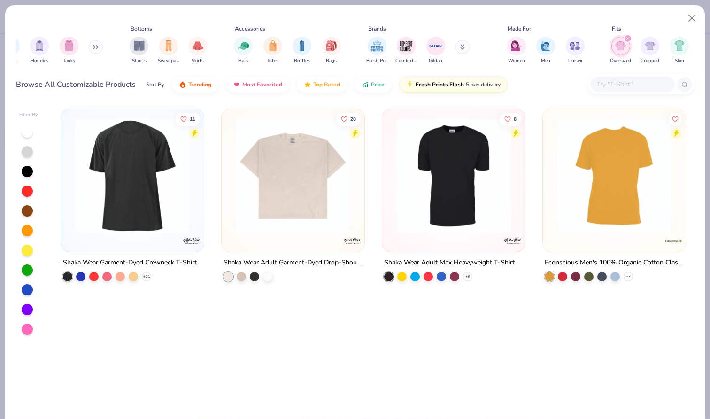
click at [275, 205] on img at bounding box center [293, 175] width 124 height 115
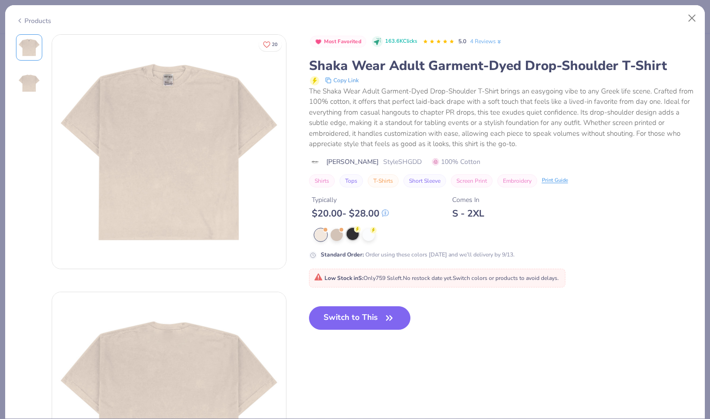
click at [356, 230] on g at bounding box center [357, 229] width 7 height 7
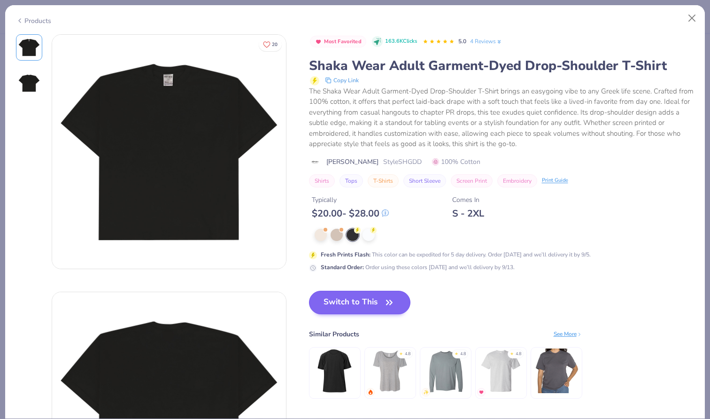
click at [357, 302] on button "Switch to This" at bounding box center [360, 302] width 102 height 23
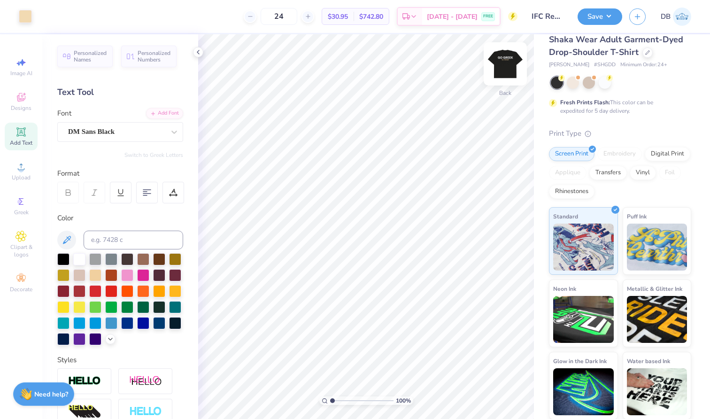
click at [517, 62] on img at bounding box center [506, 64] width 38 height 38
click at [507, 63] on img at bounding box center [506, 64] width 38 height 38
type input "3.00"
click at [506, 57] on img at bounding box center [506, 64] width 38 height 38
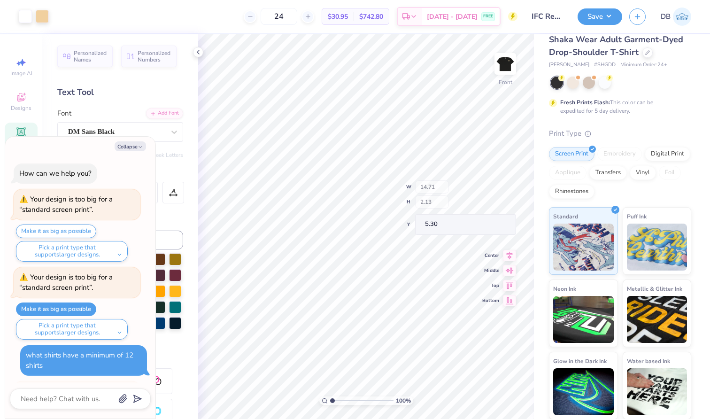
scroll to position [75, 0]
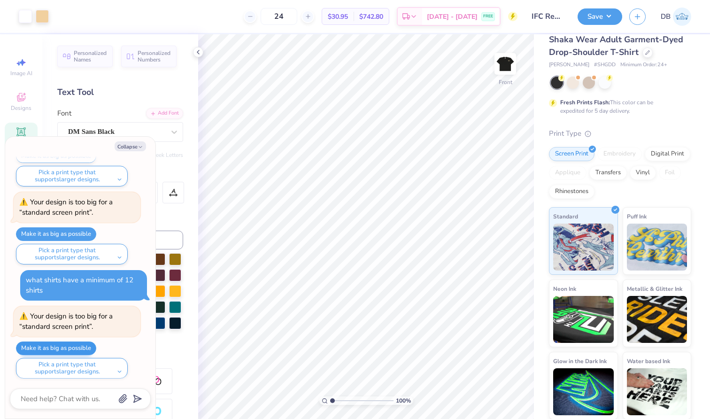
click at [68, 348] on button "Make it as big as possible" at bounding box center [56, 349] width 80 height 14
click at [118, 373] on button "Pick a print type that supports larger designs." at bounding box center [72, 368] width 112 height 21
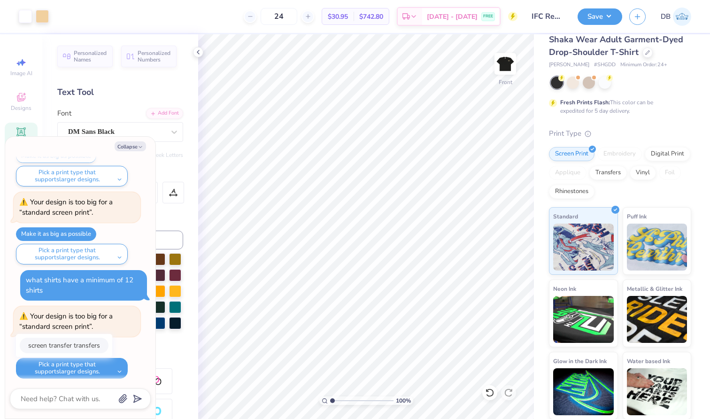
click at [84, 342] on button "screen transfer transfers" at bounding box center [64, 346] width 89 height 16
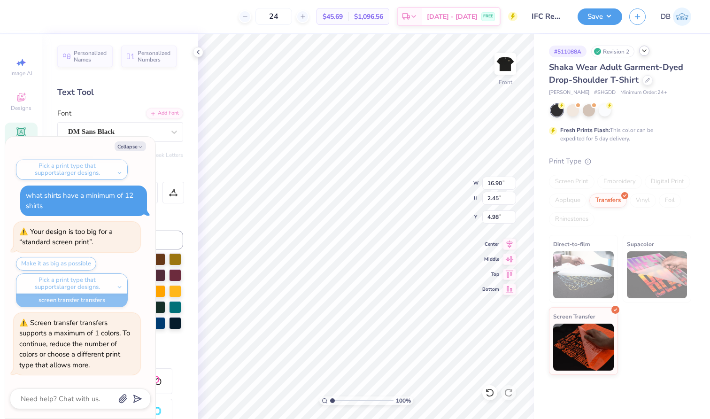
scroll to position [0, 0]
click at [113, 279] on div "Pick a print type that supports larger designs. screen transfer transfers" at bounding box center [72, 283] width 112 height 21
type textarea "x"
type input "18.86"
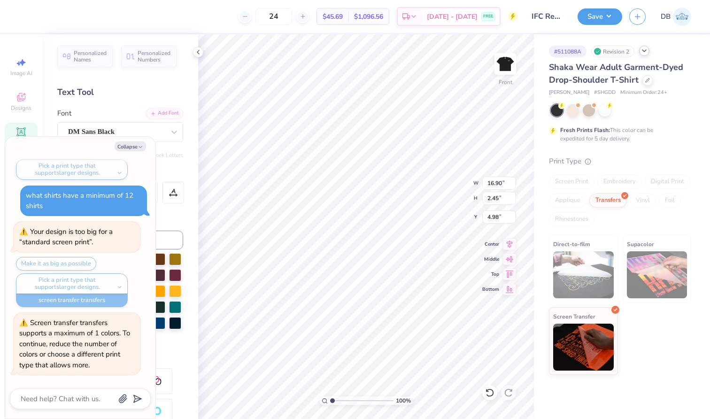
type input "2.73"
type textarea "x"
type input "19.41"
type input "2.81"
type textarea "x"
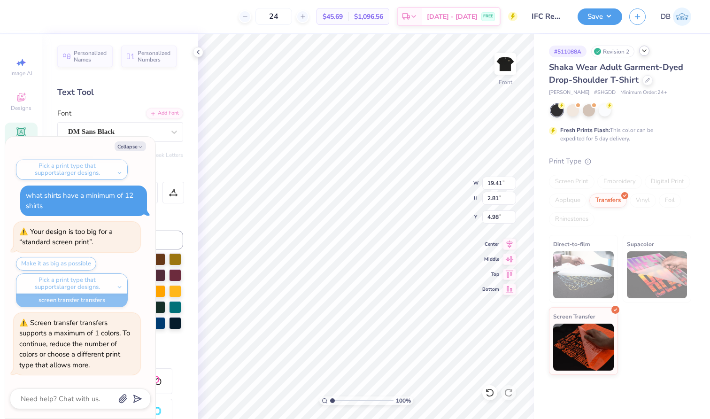
type input "20.27"
type input "2.93"
type input "4.86"
type textarea "x"
type input "20.71"
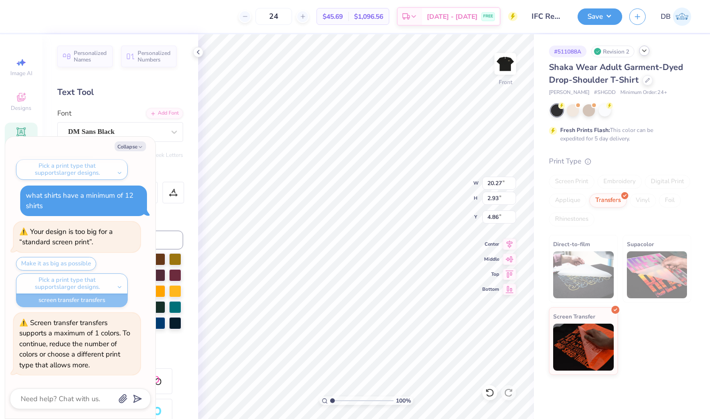
type input "3.00"
type input "4.79"
click at [72, 260] on div "Make it as big as possible Pick a print type that supports larger designs. scre…" at bounding box center [78, 282] width 124 height 50
click at [614, 201] on div "Transfers" at bounding box center [609, 199] width 38 height 14
click at [567, 182] on div "Screen Print" at bounding box center [572, 182] width 46 height 14
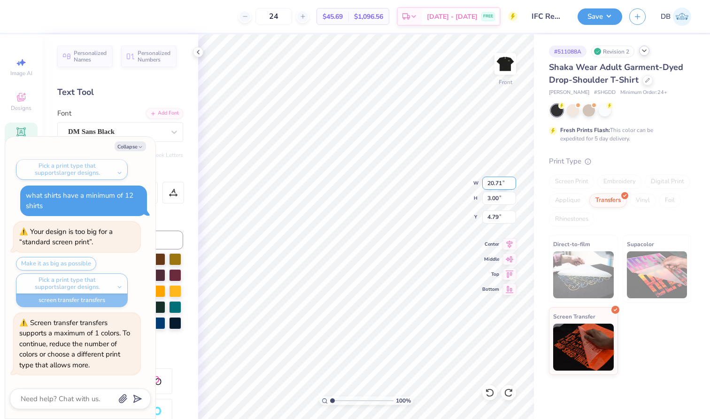
type textarea "x"
type input "20.27"
type input "2.93"
type input "4.86"
type textarea "x"
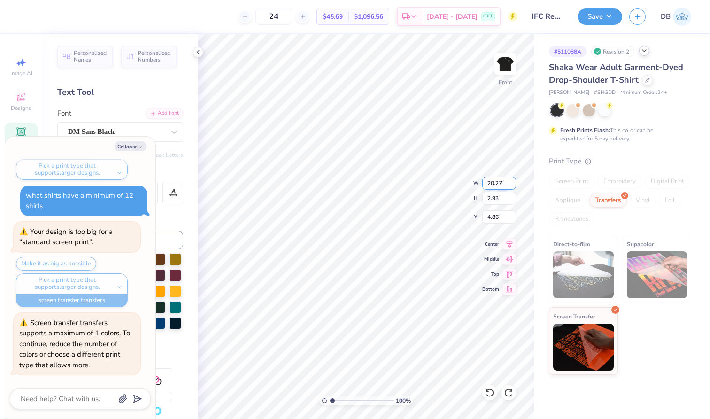
type input "19.41"
type input "2.81"
type input "4.98"
type textarea "x"
type input "18.86"
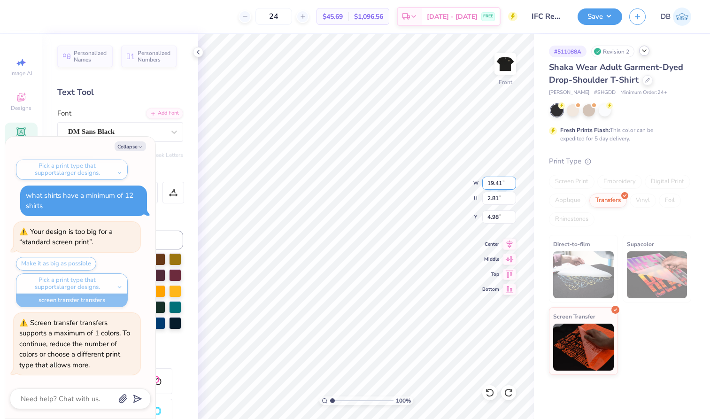
type input "2.73"
type textarea "x"
type input "16.90"
type input "2.45"
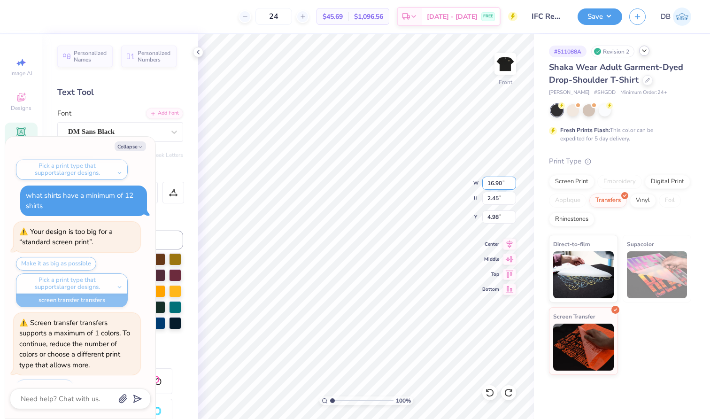
type textarea "x"
type input "15.00"
type input "2.17"
type input "5.26"
click at [575, 187] on div "Screen Print" at bounding box center [572, 180] width 46 height 14
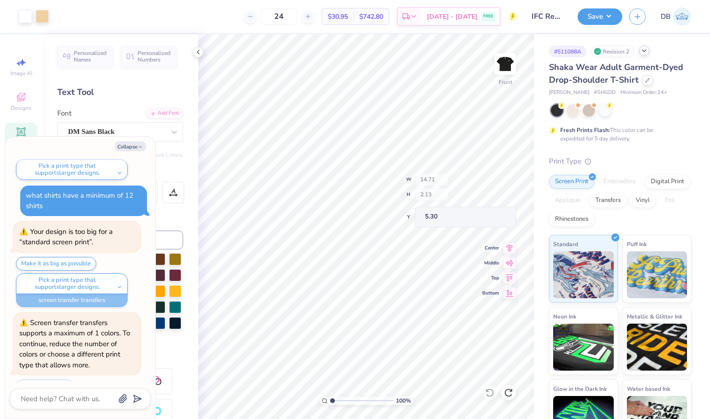
scroll to position [258, 0]
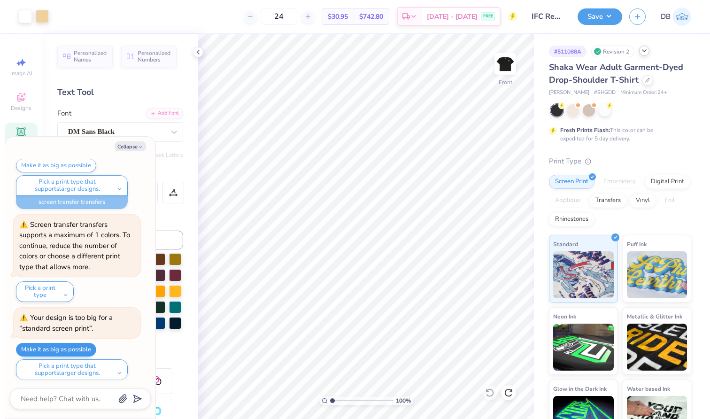
click at [69, 344] on button "Make it as big as possible" at bounding box center [56, 350] width 80 height 14
type textarea "x"
type input "5.52"
type textarea "x"
type input "8.36"
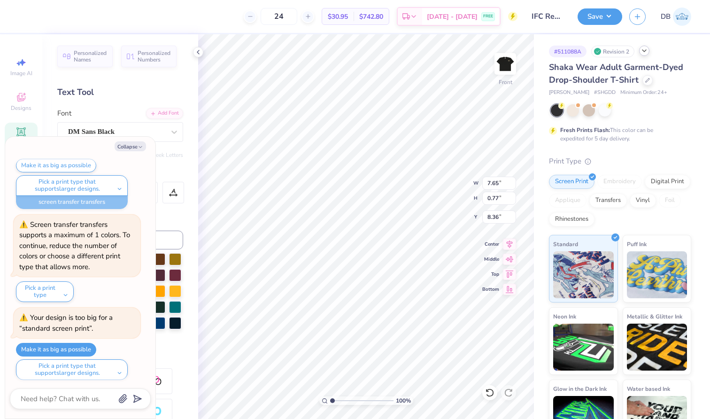
type textarea "x"
type input "7.65"
type input "0.77"
type textarea "x"
type input "8.15"
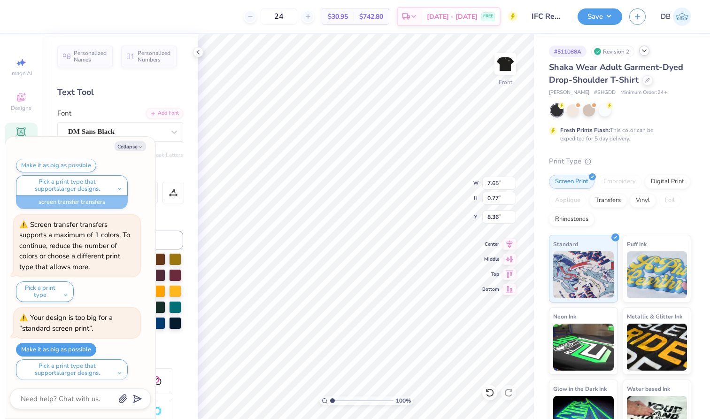
type input "0.82"
click at [509, 244] on icon at bounding box center [510, 243] width 6 height 8
type textarea "x"
type input "15.00"
type input "2.17"
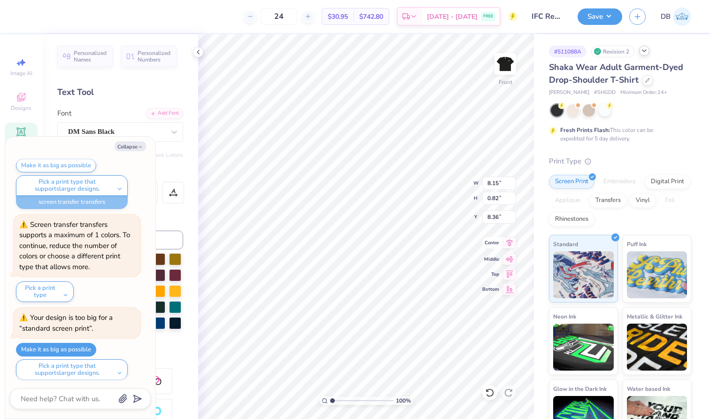
type input "5.52"
click at [510, 241] on icon at bounding box center [509, 242] width 13 height 11
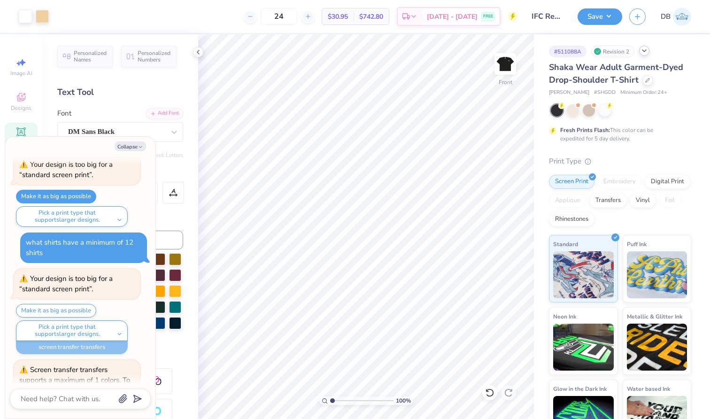
scroll to position [116, 0]
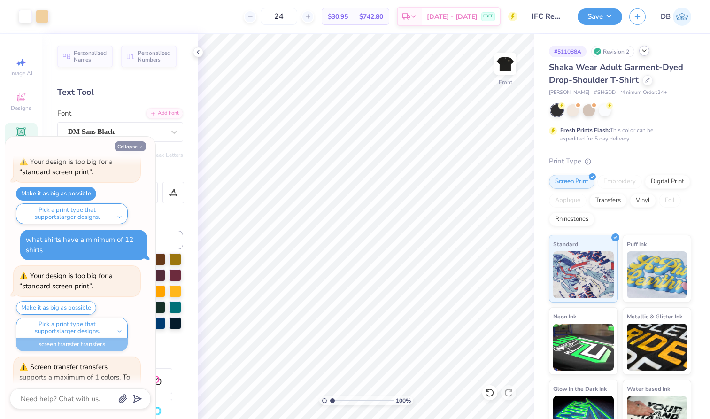
click at [128, 142] on button "Collapse" at bounding box center [130, 146] width 31 height 10
type textarea "x"
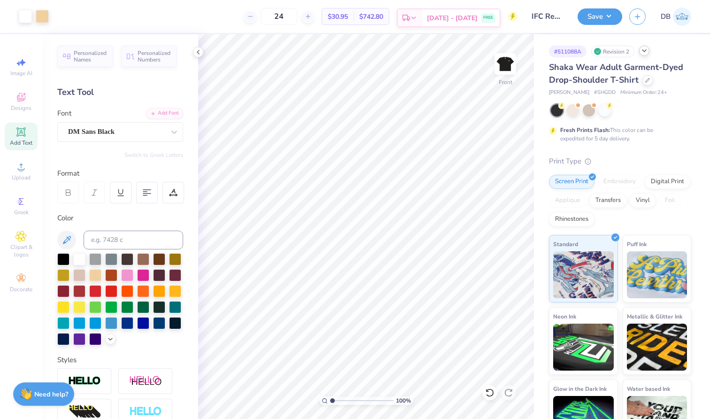
click at [452, 19] on span "[DATE] - [DATE]" at bounding box center [452, 18] width 51 height 10
click at [296, 20] on input "24" at bounding box center [279, 16] width 37 height 17
type input "2"
type input "15"
click at [475, 9] on div "[DATE] - [DATE] FREE" at bounding box center [461, 17] width 78 height 17
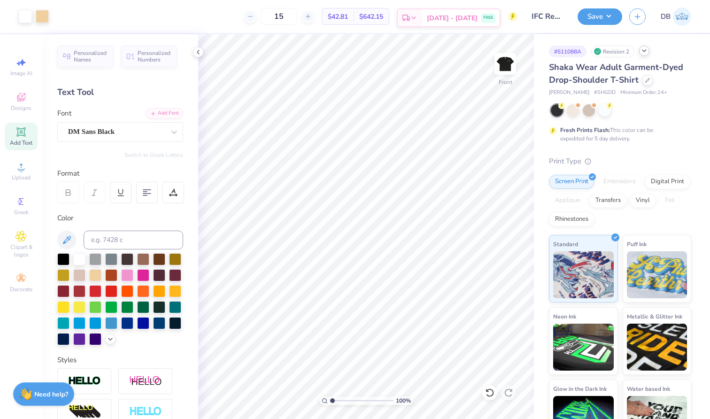
click at [456, 20] on span "[DATE] - [DATE]" at bounding box center [452, 18] width 51 height 10
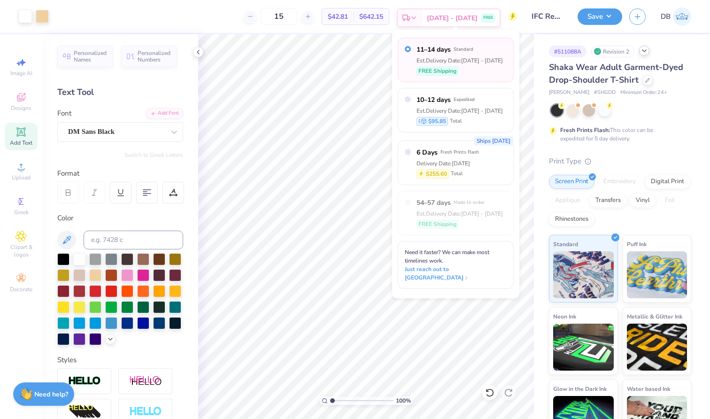
click at [418, 19] on icon at bounding box center [414, 18] width 8 height 8
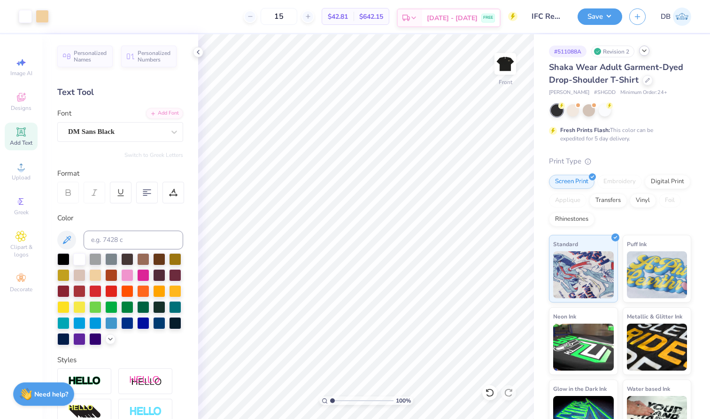
click at [418, 19] on icon at bounding box center [414, 18] width 8 height 8
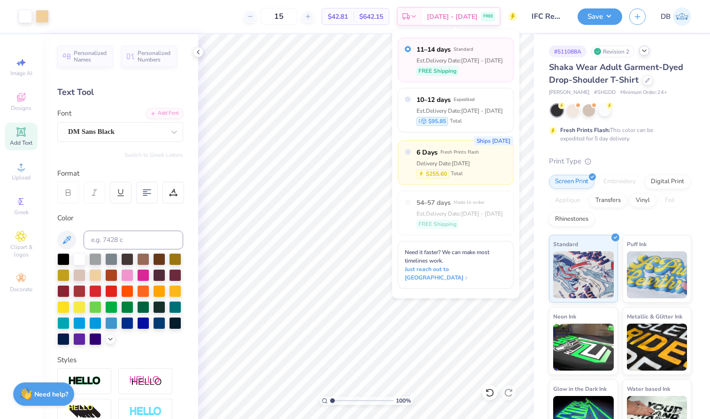
click at [456, 163] on div "Delivery Date: [DATE]" at bounding box center [448, 163] width 62 height 8
radio input "false"
radio input "true"
type input "24"
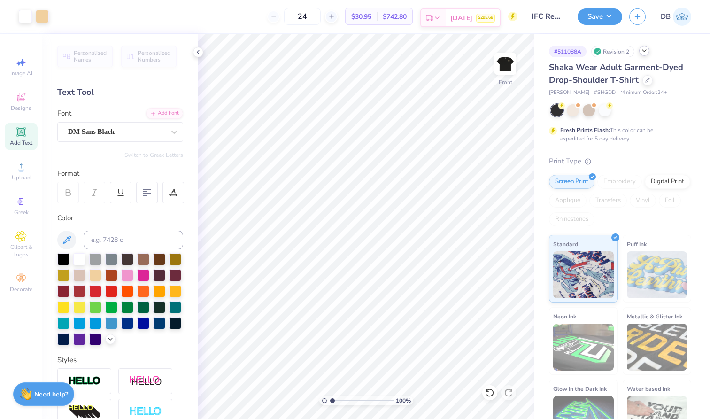
click at [476, 14] on div "$295.68" at bounding box center [485, 18] width 19 height 9
